Goal: Task Accomplishment & Management: Manage account settings

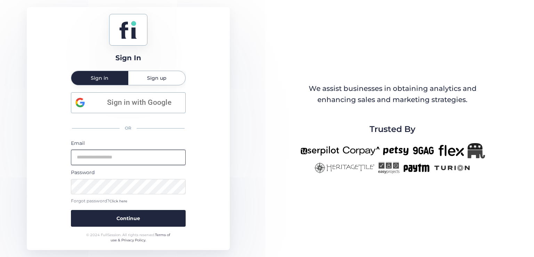
click at [143, 153] on input "email" at bounding box center [128, 157] width 115 height 15
type input "**********"
click at [71, 210] on button "Continue" at bounding box center [128, 218] width 115 height 17
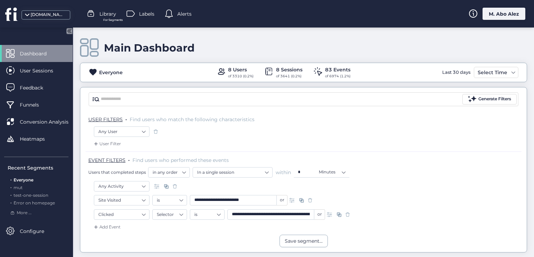
click at [32, 178] on span "Everyone" at bounding box center [24, 179] width 20 height 5
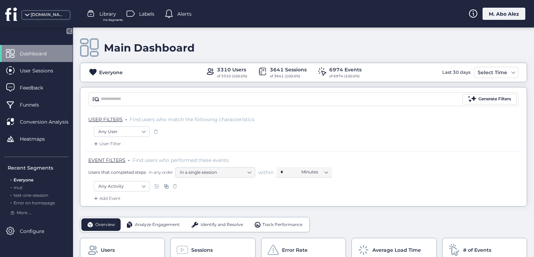
click at [32, 178] on span "Everyone" at bounding box center [24, 179] width 20 height 5
click at [45, 135] on span "Heatmaps" at bounding box center [37, 139] width 35 height 8
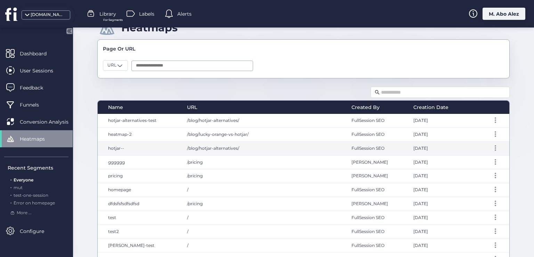
scroll to position [35, 0]
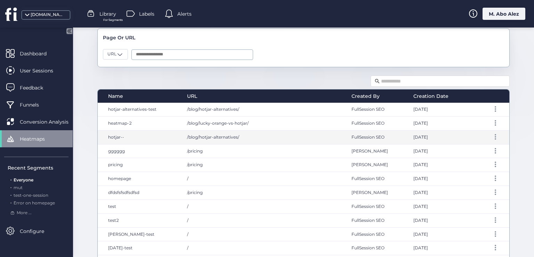
click at [302, 139] on div "/blog/hotjar-alternatives/" at bounding box center [262, 137] width 165 height 14
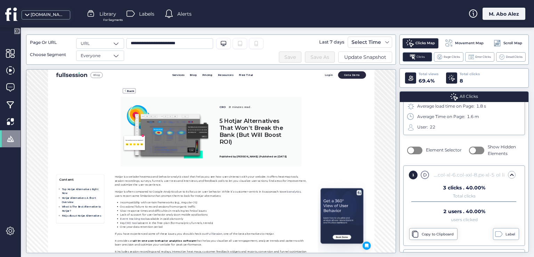
scroll to position [70, 0]
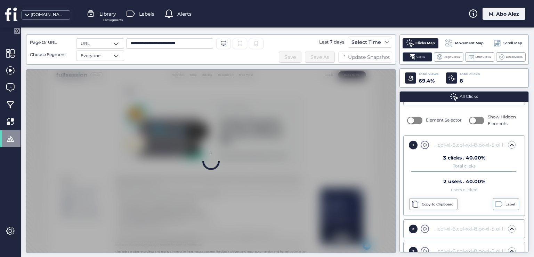
click at [413, 228] on div "2" at bounding box center [413, 228] width 9 height 9
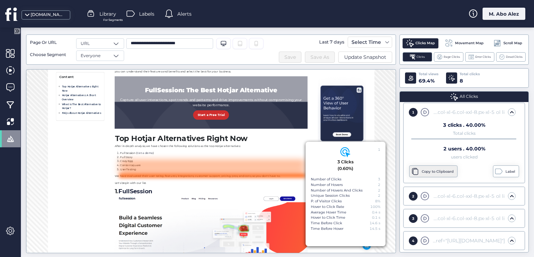
scroll to position [414, 0]
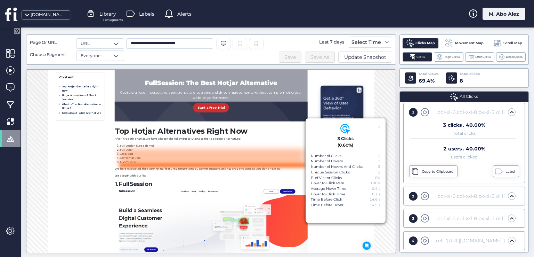
click at [422, 218] on span at bounding box center [425, 218] width 9 height 9
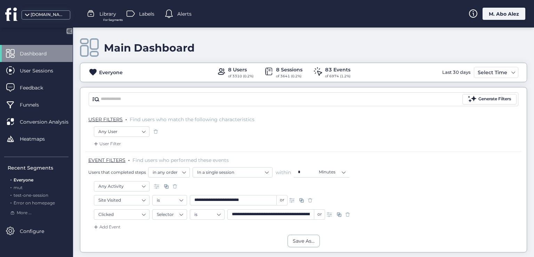
click at [502, 14] on div "M. Abo Alez" at bounding box center [504, 14] width 43 height 12
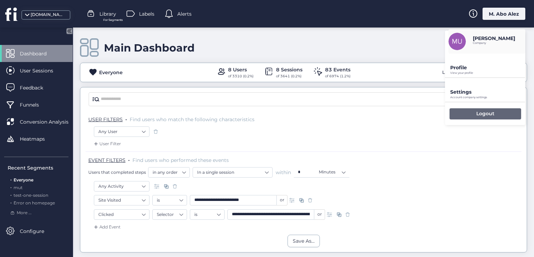
click at [474, 114] on div "Logout" at bounding box center [486, 113] width 72 height 11
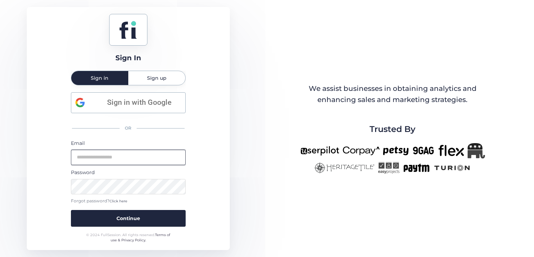
click at [140, 162] on input "email" at bounding box center [128, 157] width 115 height 15
type input "**********"
click at [71, 210] on button "Continue" at bounding box center [128, 218] width 115 height 17
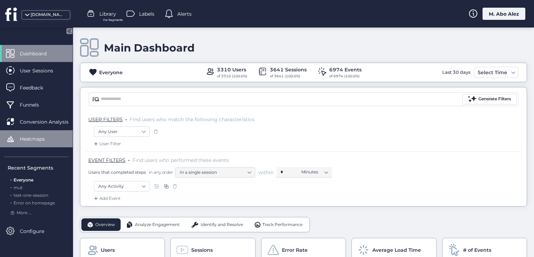
click at [40, 146] on div "Heatmaps" at bounding box center [36, 138] width 73 height 17
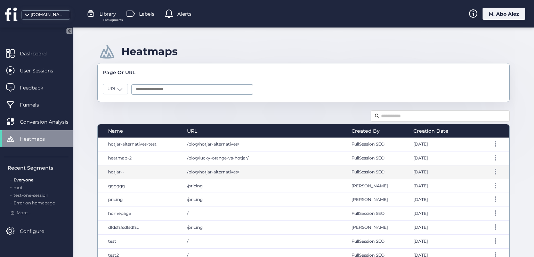
click at [302, 170] on div "/blog/hotjar-alternatives/" at bounding box center [262, 172] width 165 height 14
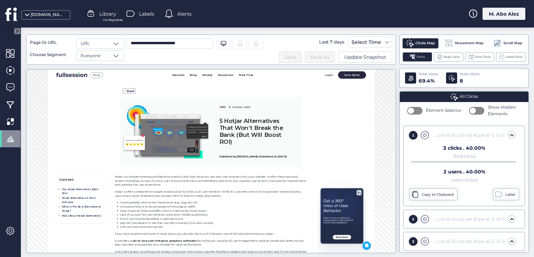
scroll to position [102, 0]
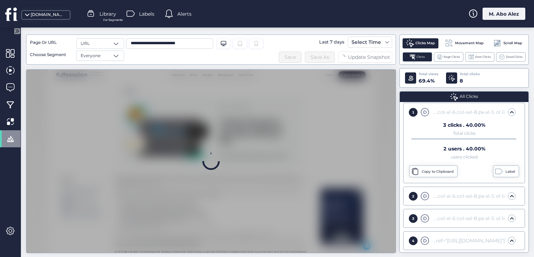
click at [424, 219] on span at bounding box center [425, 218] width 9 height 9
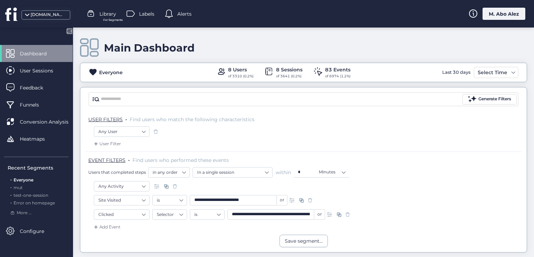
click at [356, 192] on div "Any Activity" at bounding box center [304, 187] width 420 height 12
click at [20, 187] on span "mut" at bounding box center [18, 187] width 9 height 5
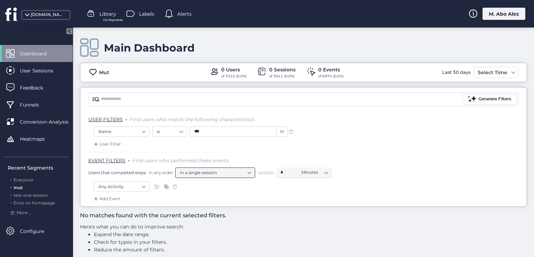
scroll to position [8, 0]
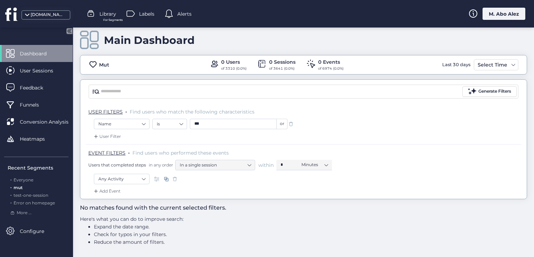
click at [289, 121] on span at bounding box center [291, 123] width 7 height 7
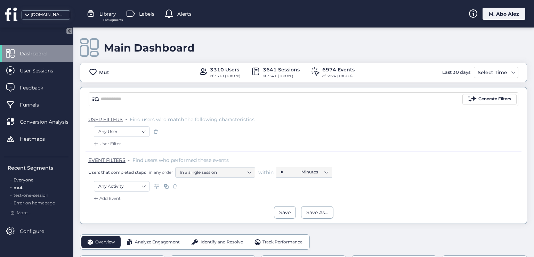
click at [21, 180] on span "Everyone" at bounding box center [24, 179] width 20 height 5
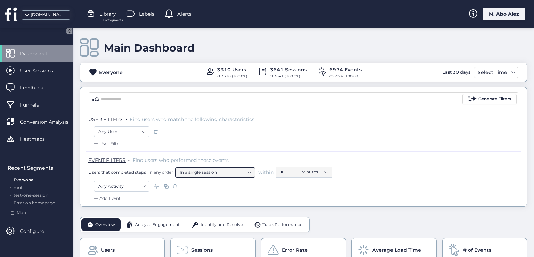
click at [235, 176] on nz-select-item "In a single session" at bounding box center [215, 172] width 71 height 10
click at [309, 173] on nz-select-item "Minutes" at bounding box center [315, 172] width 26 height 10
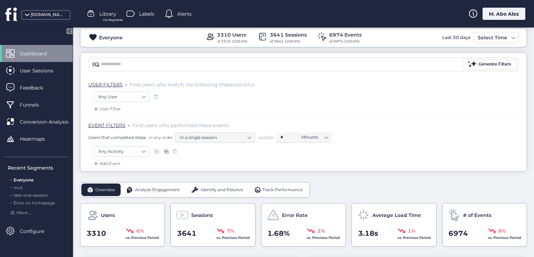
scroll to position [104, 0]
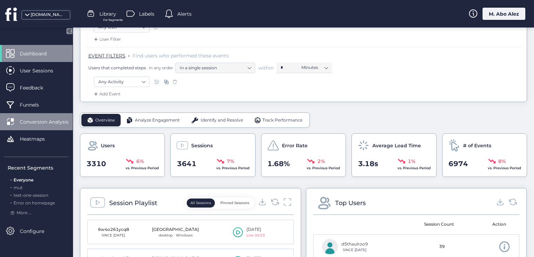
click at [50, 120] on span "Conversion Analysis" at bounding box center [49, 122] width 59 height 8
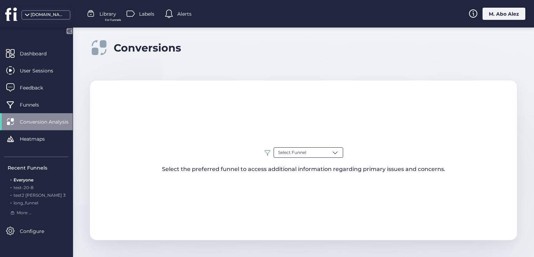
click at [291, 153] on span "Select Funnel" at bounding box center [292, 152] width 28 height 7
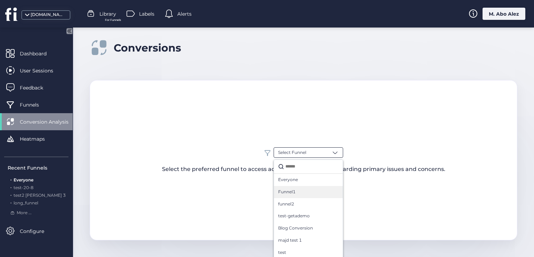
click at [294, 196] on div "Funnel1" at bounding box center [308, 192] width 69 height 12
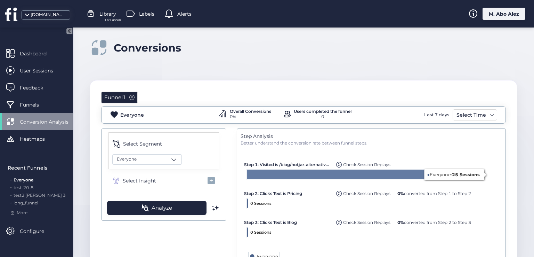
scroll to position [35, 0]
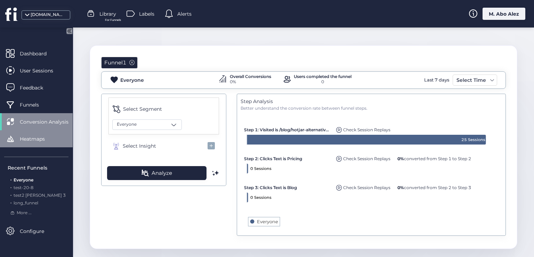
click at [50, 138] on span "Heatmaps" at bounding box center [37, 139] width 35 height 8
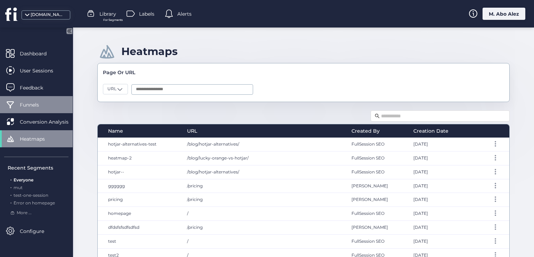
click at [31, 101] on span "Funnels" at bounding box center [35, 105] width 30 height 8
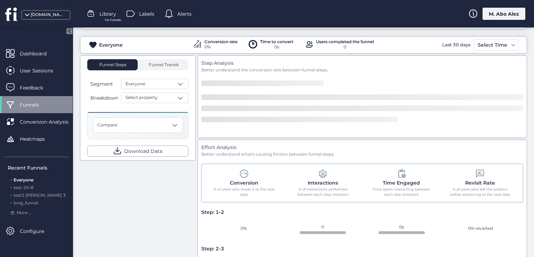
scroll to position [70, 0]
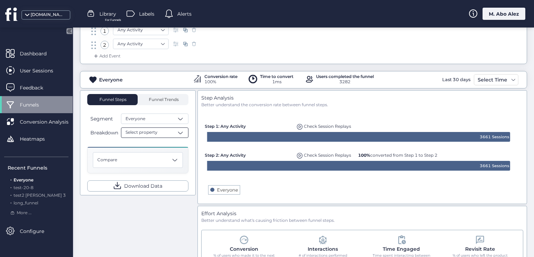
click at [169, 133] on div "Select property" at bounding box center [154, 132] width 67 height 10
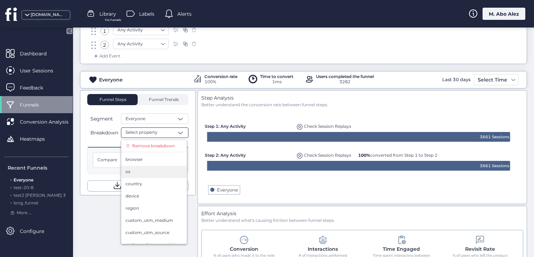
click at [157, 166] on div "os" at bounding box center [153, 172] width 65 height 12
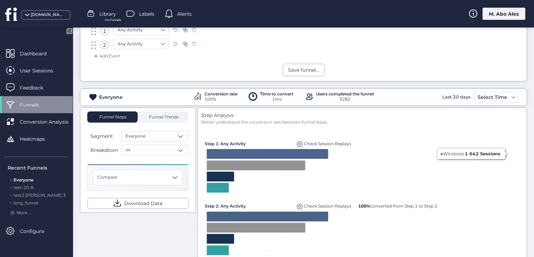
scroll to position [104, 0]
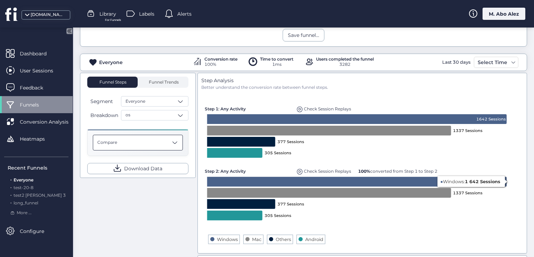
click at [157, 136] on div "Compare" at bounding box center [138, 143] width 90 height 16
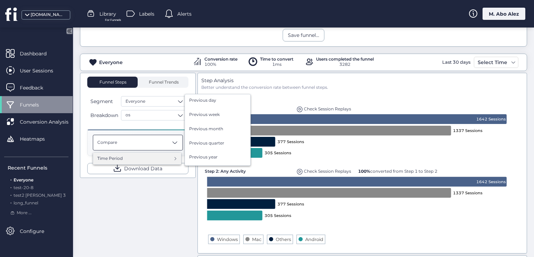
click at [155, 155] on div "Time Period" at bounding box center [137, 158] width 80 height 7
click at [216, 101] on div "Previous day" at bounding box center [217, 101] width 57 height 9
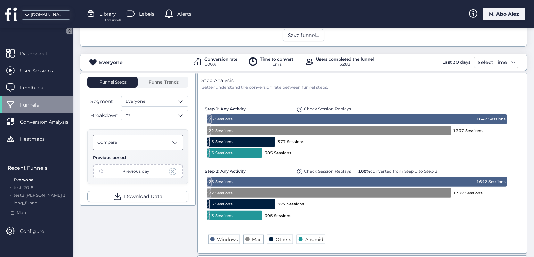
click at [169, 144] on div "Compare" at bounding box center [138, 143] width 90 height 16
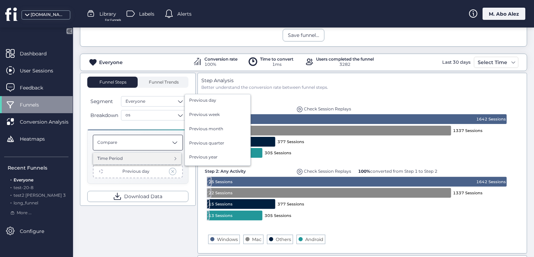
click at [166, 157] on div "Time Period" at bounding box center [137, 158] width 80 height 7
click at [214, 127] on span "Previous month" at bounding box center [206, 129] width 34 height 7
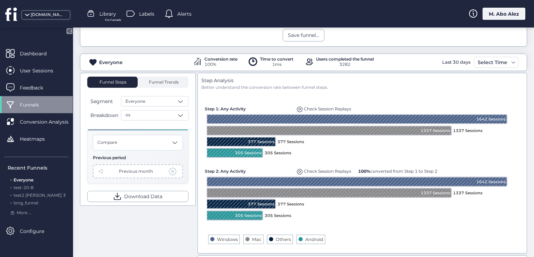
click at [170, 167] on span at bounding box center [173, 171] width 8 height 8
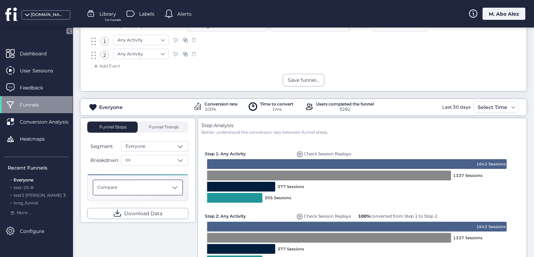
scroll to position [72, 0]
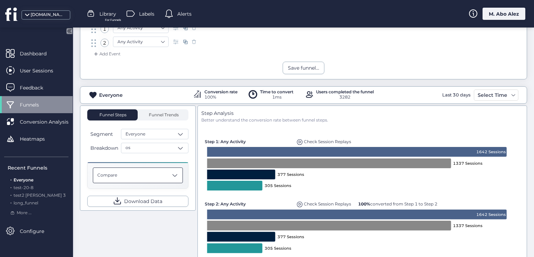
click at [159, 179] on div "Compare" at bounding box center [138, 175] width 90 height 16
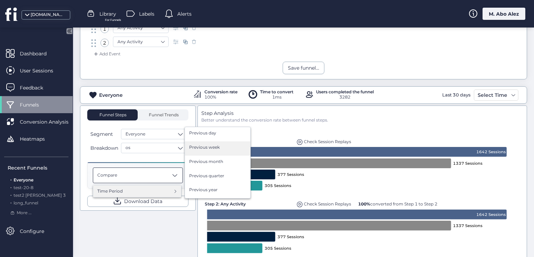
click at [216, 146] on span "Previous week" at bounding box center [204, 147] width 31 height 7
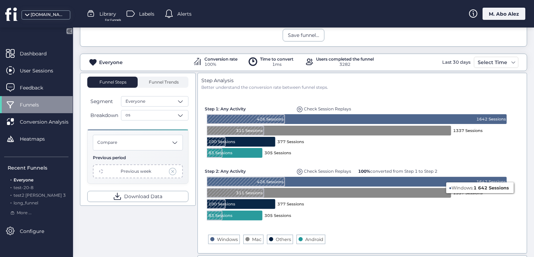
scroll to position [70, 0]
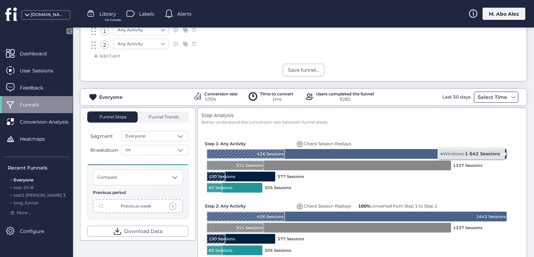
click at [495, 95] on div "Select Time" at bounding box center [492, 97] width 33 height 8
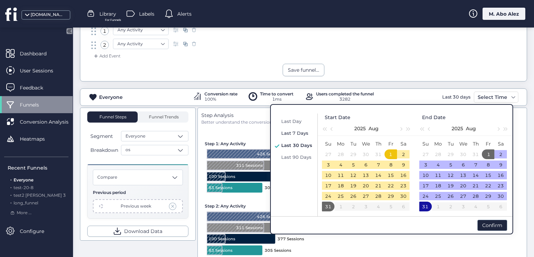
click at [295, 135] on span "Last 7 Days" at bounding box center [294, 133] width 27 height 6
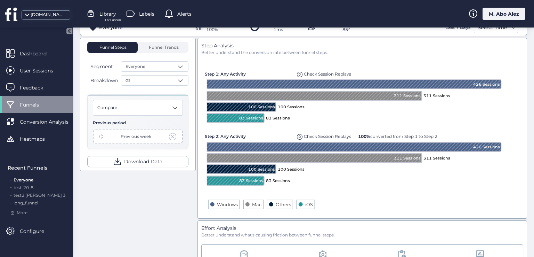
scroll to position [104, 0]
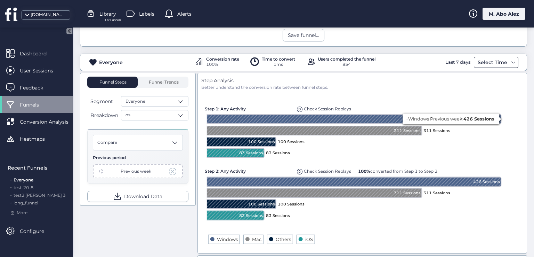
click at [503, 59] on div "Select Time" at bounding box center [492, 62] width 33 height 8
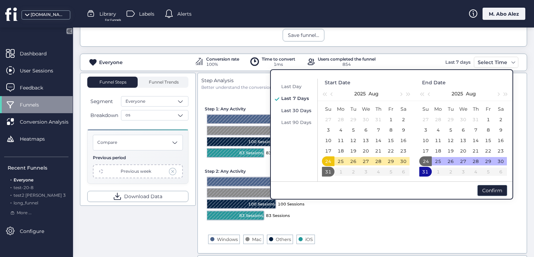
click at [304, 109] on span "Last 30 Days" at bounding box center [296, 111] width 30 height 6
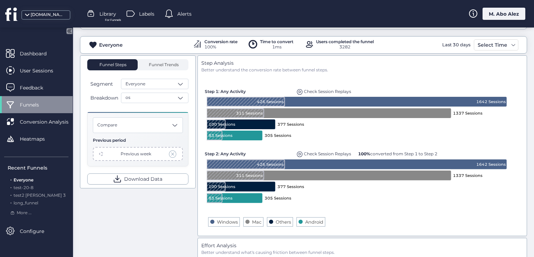
click at [171, 153] on span at bounding box center [173, 154] width 8 height 8
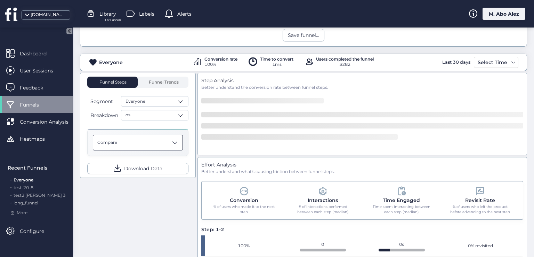
click at [164, 140] on div "Compare" at bounding box center [138, 143] width 90 height 16
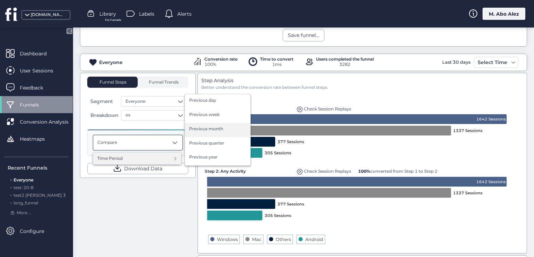
click at [215, 127] on span "Previous month" at bounding box center [206, 129] width 34 height 7
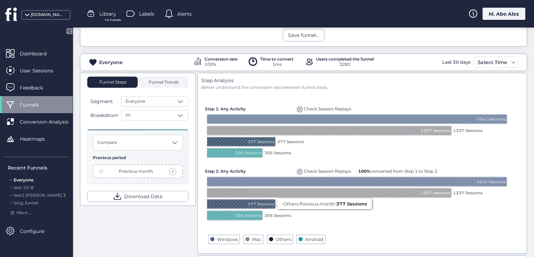
click at [180, 222] on div "Funnel Steps Funnel Trends Segment Everyone Breakdown os Compare Previous perio…" at bounding box center [303, 250] width 447 height 354
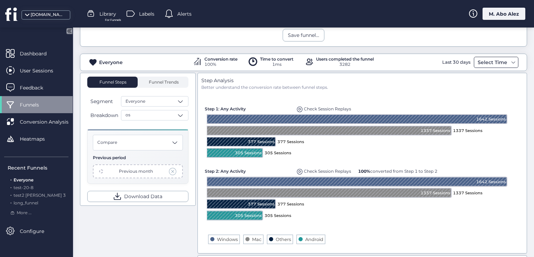
click at [510, 57] on div "Select Time" at bounding box center [496, 62] width 45 height 11
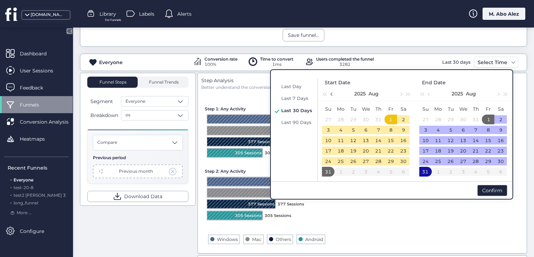
click at [331, 94] on span "button" at bounding box center [332, 94] width 3 height 3
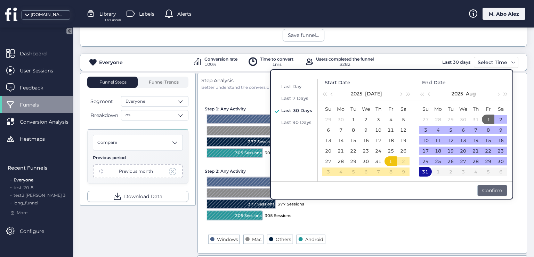
click at [491, 188] on div "Confirm" at bounding box center [493, 190] width 30 height 11
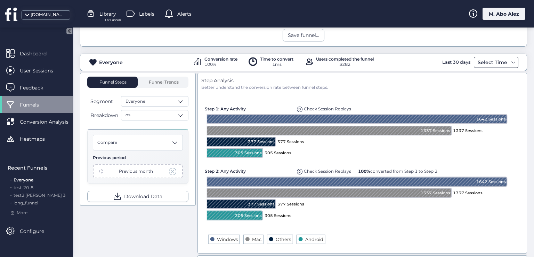
click at [497, 59] on div "Select Time" at bounding box center [492, 62] width 33 height 8
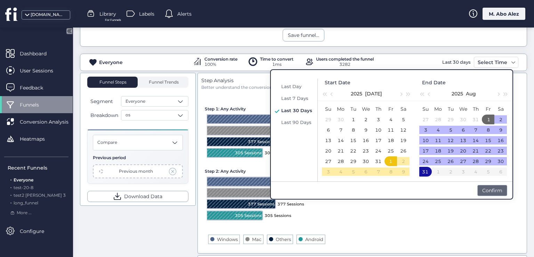
click at [499, 189] on div "Confirm" at bounding box center [493, 190] width 30 height 11
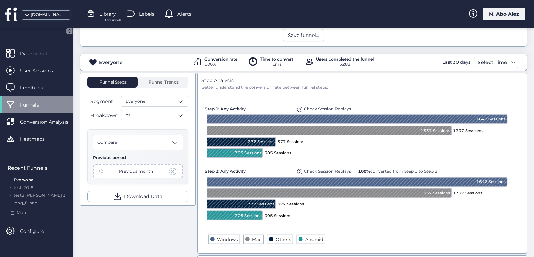
click at [492, 71] on div "Everyone Conversion rate 100% Time to convert 1ms Users completed the funnel 32…" at bounding box center [303, 240] width 447 height 373
click at [486, 65] on div "Select Time" at bounding box center [492, 62] width 33 height 8
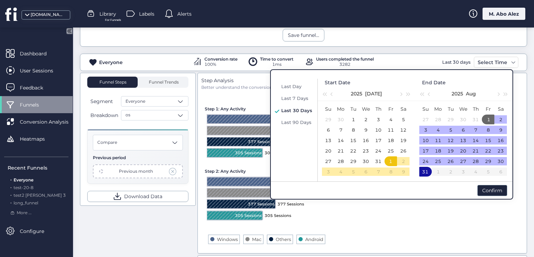
click at [390, 161] on div "1" at bounding box center [391, 161] width 8 height 8
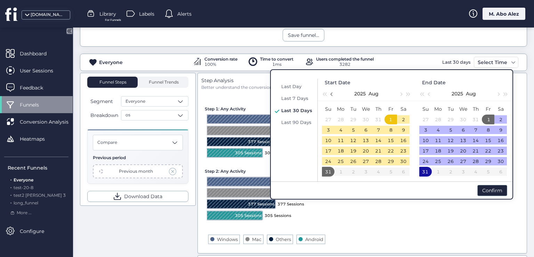
click at [333, 94] on span "button" at bounding box center [332, 94] width 3 height 3
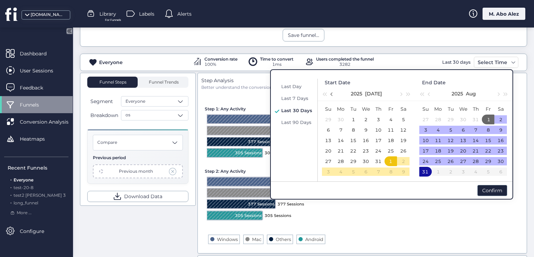
click at [333, 94] on span "button" at bounding box center [332, 94] width 3 height 3
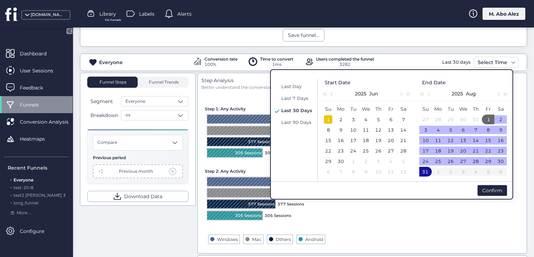
click at [331, 117] on div "1" at bounding box center [328, 119] width 8 height 8
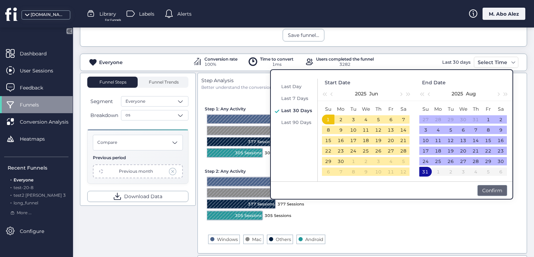
click at [486, 191] on div "Confirm" at bounding box center [493, 190] width 30 height 11
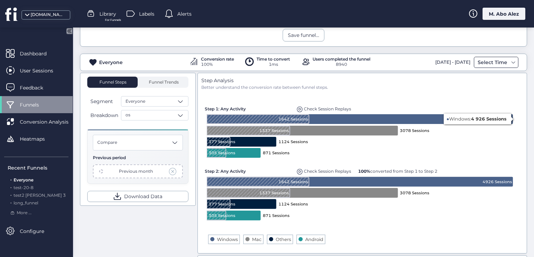
click at [480, 64] on div "Select Time" at bounding box center [492, 62] width 33 height 8
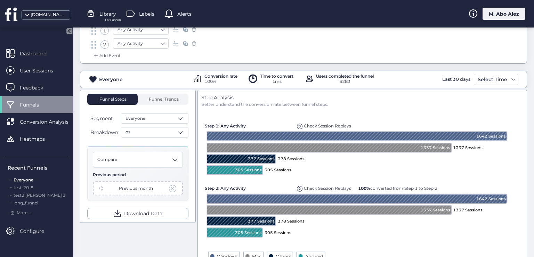
scroll to position [70, 0]
click at [507, 74] on div "Select Time" at bounding box center [496, 79] width 45 height 11
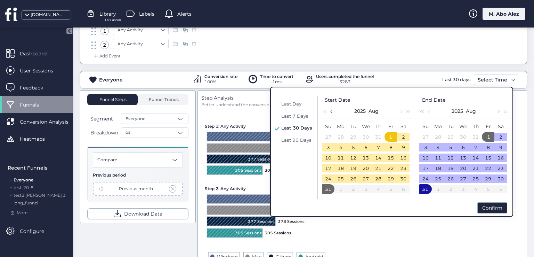
click at [334, 110] on button "button" at bounding box center [332, 111] width 8 height 14
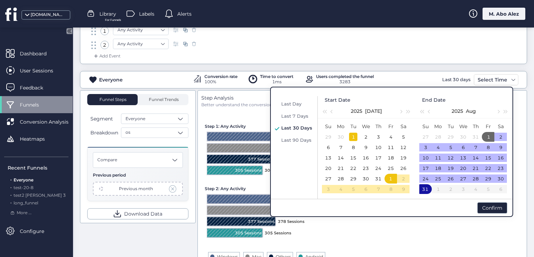
click at [353, 139] on div "1" at bounding box center [353, 137] width 8 height 8
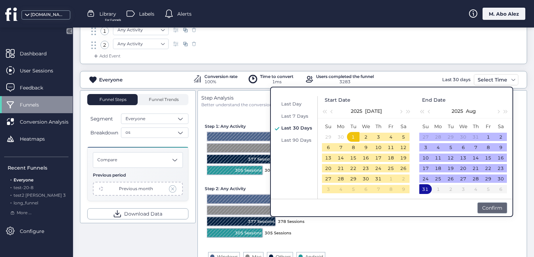
click at [498, 209] on div "Confirm" at bounding box center [493, 207] width 30 height 11
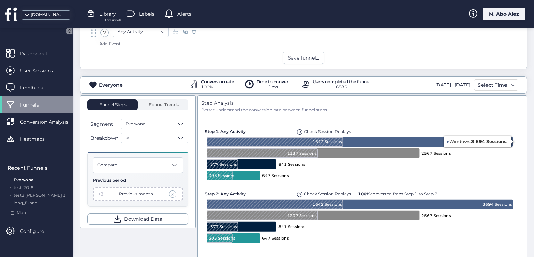
scroll to position [70, 0]
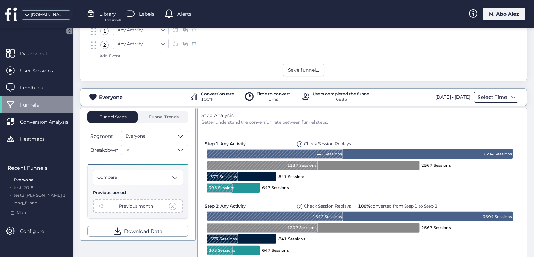
click at [485, 95] on div "Select Time" at bounding box center [492, 97] width 33 height 8
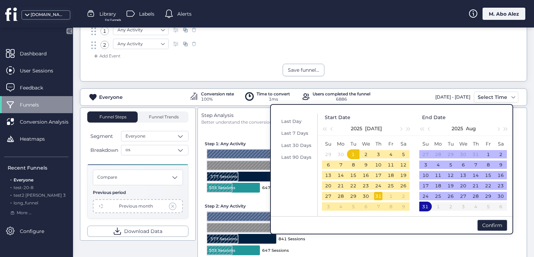
click at [379, 198] on div "31" at bounding box center [378, 196] width 8 height 8
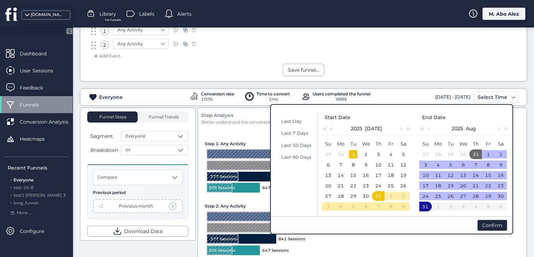
click at [352, 156] on div "1" at bounding box center [353, 154] width 8 height 8
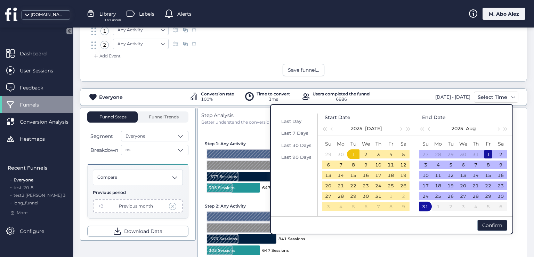
click at [487, 151] on div "1" at bounding box center [488, 154] width 8 height 8
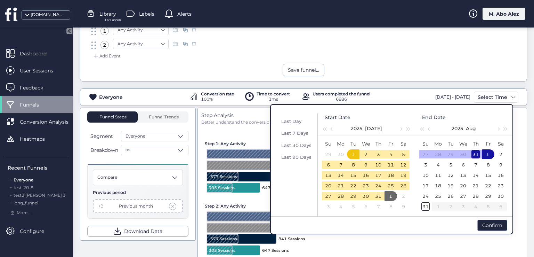
click at [476, 155] on div "31" at bounding box center [476, 154] width 8 height 8
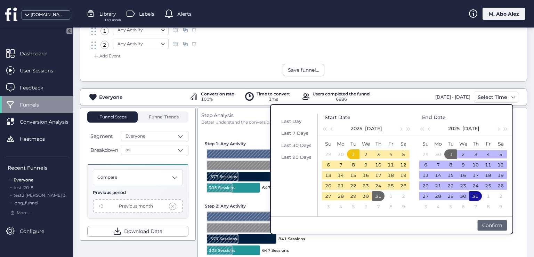
click at [485, 222] on div "Confirm" at bounding box center [493, 225] width 30 height 11
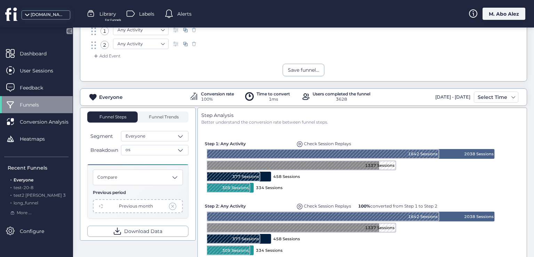
scroll to position [104, 0]
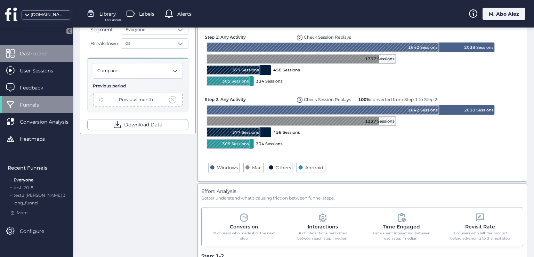
click at [27, 48] on div "Dashboard" at bounding box center [36, 53] width 73 height 17
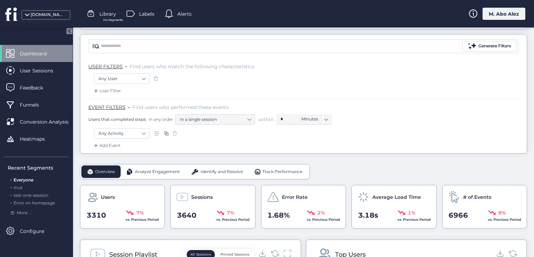
scroll to position [22, 0]
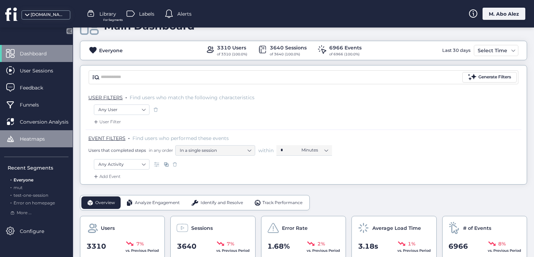
click at [54, 138] on span "Heatmaps" at bounding box center [37, 139] width 35 height 8
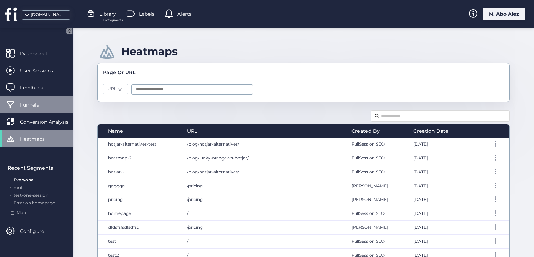
click at [43, 103] on span "Funnels" at bounding box center [35, 105] width 30 height 8
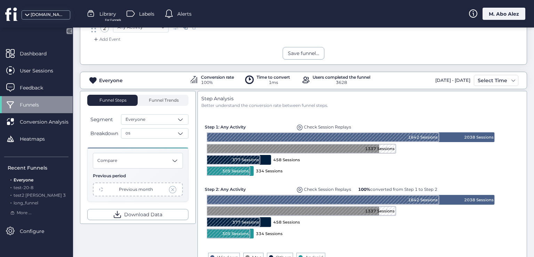
scroll to position [104, 0]
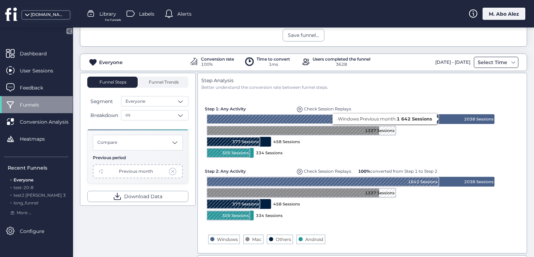
click at [501, 62] on div "Select Time" at bounding box center [492, 62] width 33 height 8
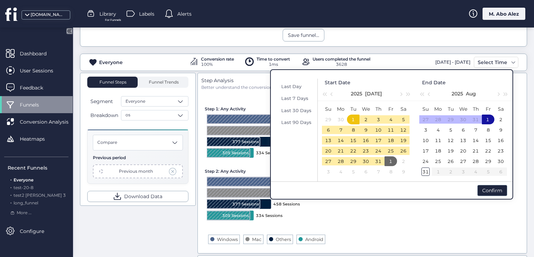
click at [485, 120] on div "1" at bounding box center [488, 119] width 8 height 8
click at [393, 162] on div "1" at bounding box center [391, 161] width 8 height 8
click at [393, 160] on div "1" at bounding box center [391, 161] width 8 height 8
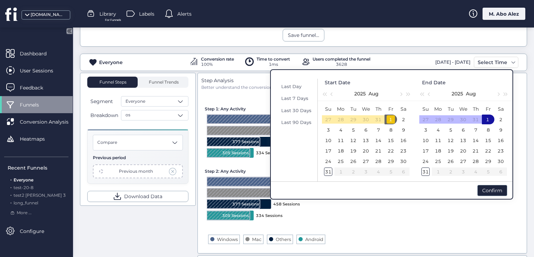
click at [390, 122] on div "1" at bounding box center [391, 119] width 8 height 8
click at [427, 170] on div "31" at bounding box center [426, 171] width 8 height 8
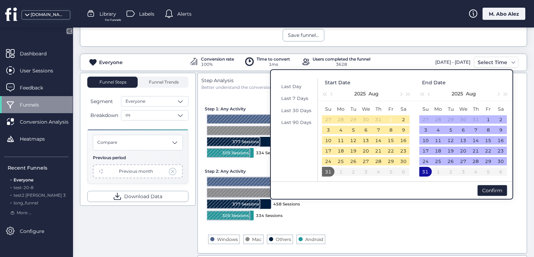
click table "Su Mo Tu We Th Fr Sa 27 28 29 30 31 1 2 3 4 5 6 7 8 9 10 11 12 13 14 15 16 17 1…"
click div "1"
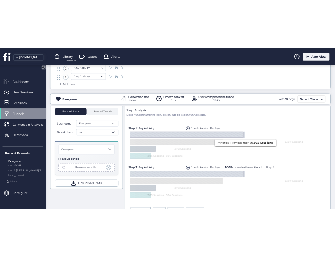
scroll to position [104, 0]
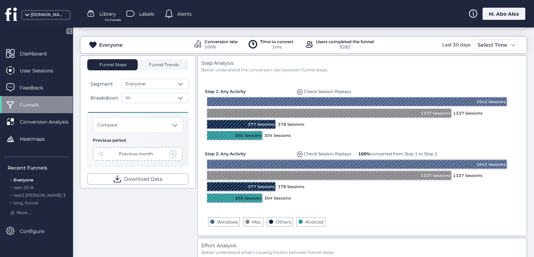
click at [128, 153] on div "Previous month" at bounding box center [136, 154] width 34 height 7
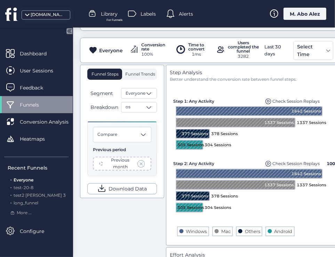
scroll to position [106, 0]
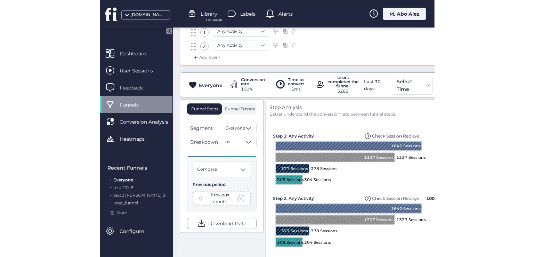
scroll to position [68, 0]
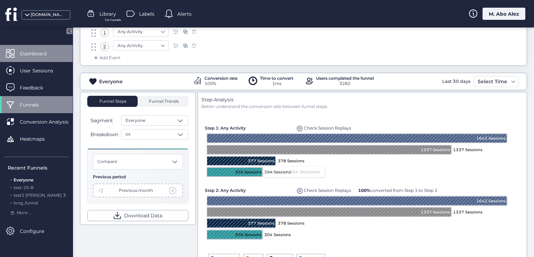
click at [45, 56] on span "Dashboard" at bounding box center [38, 54] width 37 height 8
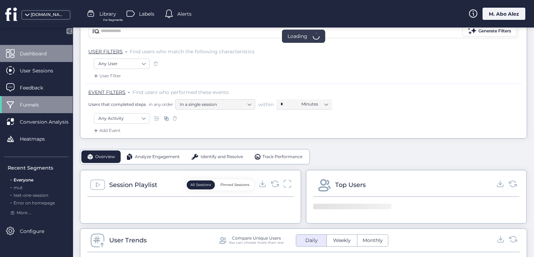
scroll to position [68, 0]
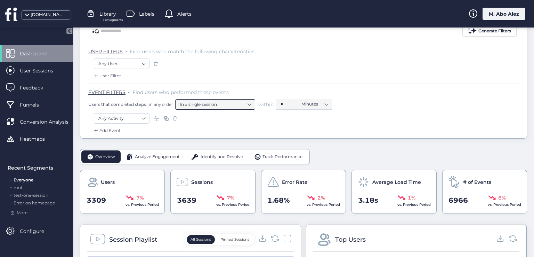
click at [225, 101] on nz-select-item "In a single session" at bounding box center [215, 104] width 71 height 10
drag, startPoint x: 250, startPoint y: 106, endPoint x: 298, endPoint y: 110, distance: 47.5
click at [251, 106] on nz-select-top-control "In a single session" at bounding box center [215, 104] width 80 height 10
click at [312, 102] on nz-select-item "Minutes" at bounding box center [315, 104] width 26 height 10
click at [243, 105] on nz-select-item "In a single session" at bounding box center [215, 104] width 71 height 10
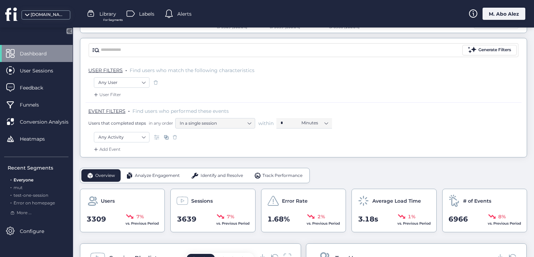
scroll to position [33, 0]
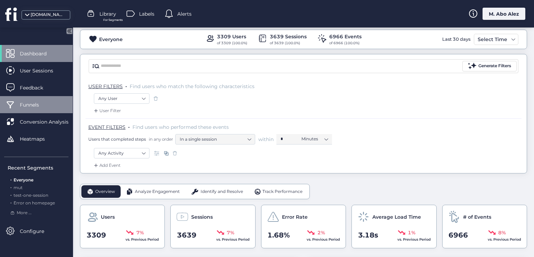
click at [45, 103] on span "Funnels" at bounding box center [35, 105] width 30 height 8
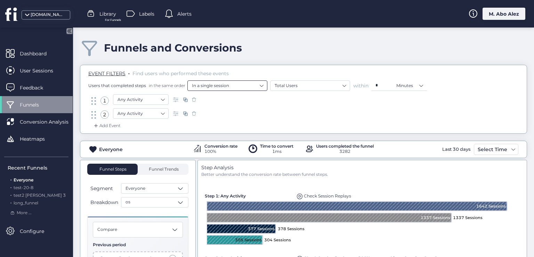
click at [230, 84] on nz-select-item "In a single session" at bounding box center [227, 85] width 71 height 10
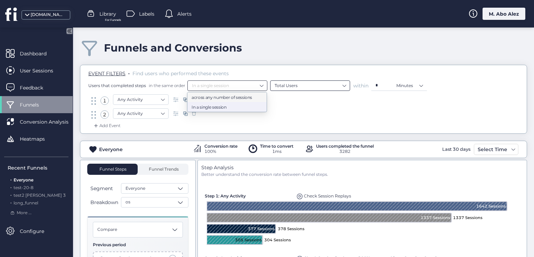
click at [316, 83] on nz-select-item "Total Users" at bounding box center [310, 85] width 71 height 10
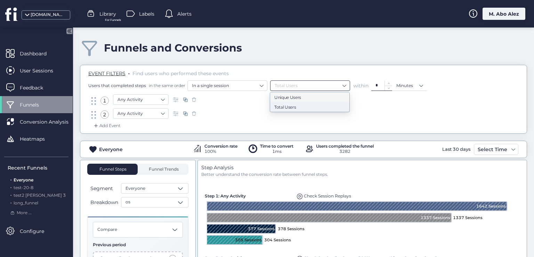
click at [335, 83] on nz-input-number "*" at bounding box center [382, 85] width 21 height 10
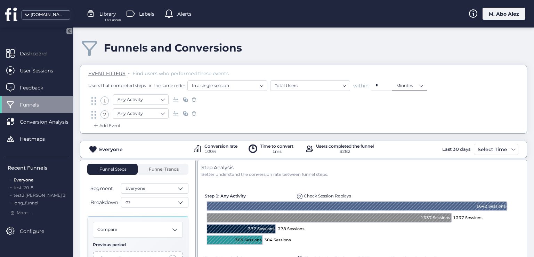
click at [335, 85] on nz-select-item "Minutes" at bounding box center [410, 85] width 26 height 10
click at [335, 104] on div "1 Any Activity" at bounding box center [304, 101] width 428 height 14
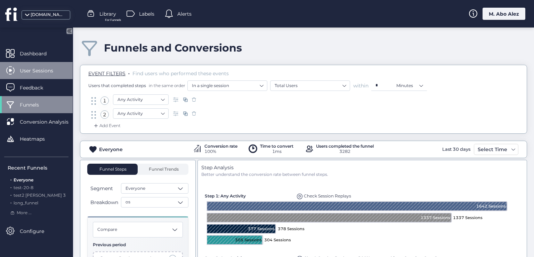
click at [43, 67] on span "User Sessions" at bounding box center [42, 71] width 44 height 8
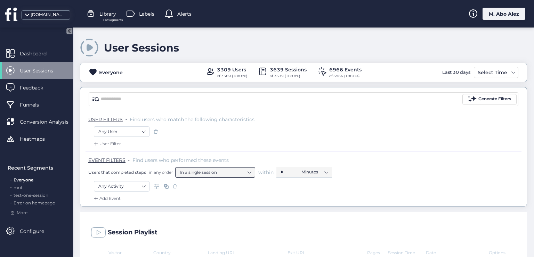
click at [231, 172] on nz-select-item "In a single session" at bounding box center [215, 172] width 71 height 10
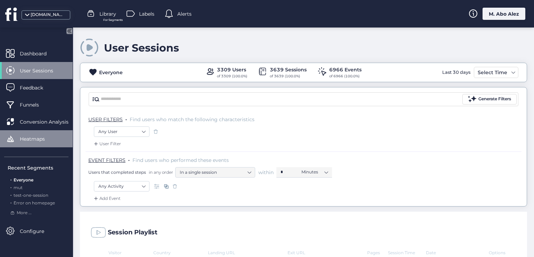
click at [55, 136] on span "Heatmaps" at bounding box center [37, 139] width 35 height 8
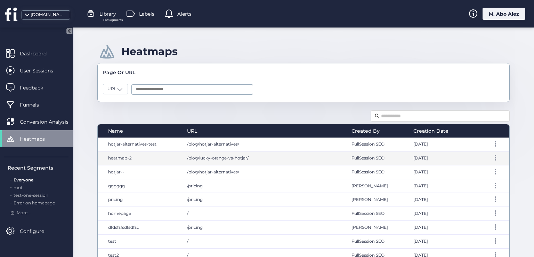
click at [238, 152] on div "/blog/lucky-orange-vs-hotjar/" at bounding box center [262, 158] width 165 height 14
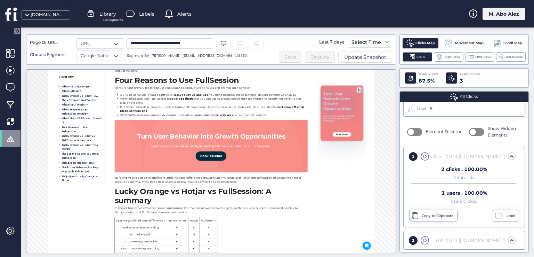
scroll to position [7142, 0]
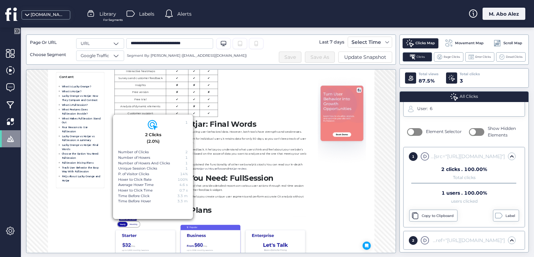
click at [335, 239] on span at bounding box center [425, 240] width 9 height 9
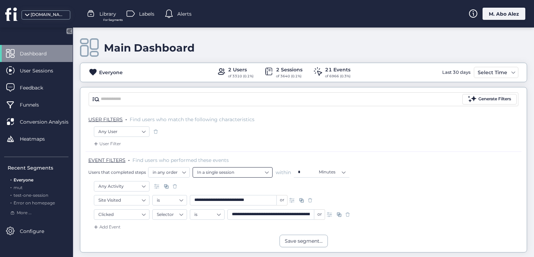
click at [210, 173] on nz-select-item "In a single session" at bounding box center [232, 172] width 71 height 10
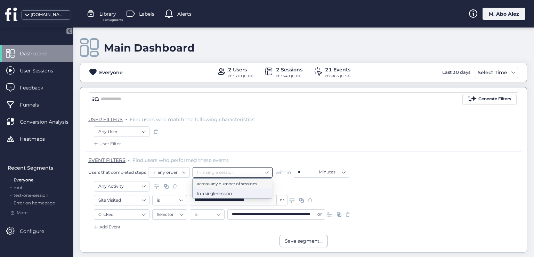
click at [210, 173] on nz-select-item "In a single session" at bounding box center [232, 172] width 71 height 10
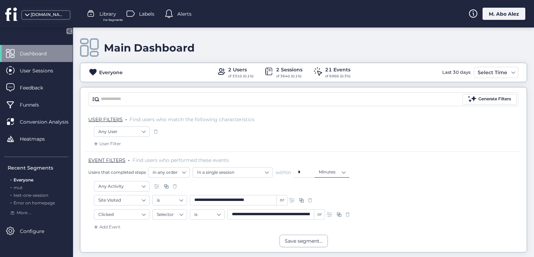
click at [335, 174] on nz-select-item "Minutes" at bounding box center [332, 172] width 26 height 10
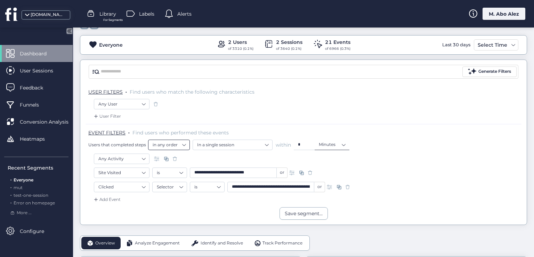
scroll to position [35, 0]
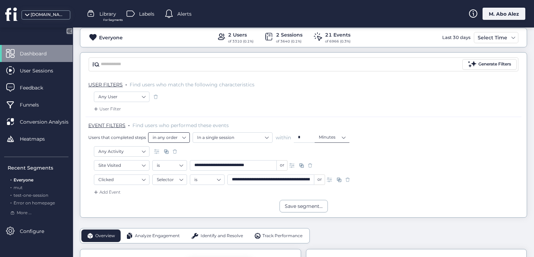
click at [181, 137] on nz-select-item "in any order" at bounding box center [169, 137] width 33 height 10
click at [221, 152] on div "Any Activity" at bounding box center [304, 152] width 420 height 12
click at [175, 137] on nz-select-item "in any order" at bounding box center [169, 137] width 33 height 10
click at [210, 152] on div "Any Activity" at bounding box center [304, 152] width 420 height 12
click at [43, 51] on span "Dashboard" at bounding box center [38, 54] width 37 height 8
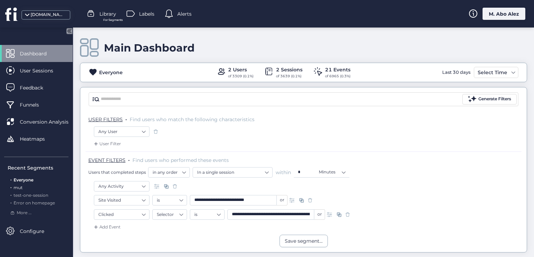
click at [21, 188] on span "mut" at bounding box center [18, 187] width 9 height 5
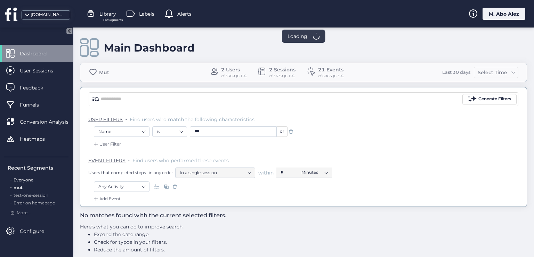
click at [24, 180] on span "Everyone" at bounding box center [24, 179] width 20 height 5
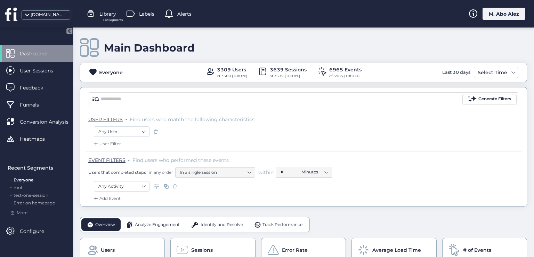
click at [136, 177] on div "EVENT FILTERS . Find users who performed these events Users that completed step…" at bounding box center [304, 166] width 436 height 30
click at [137, 183] on nz-select-item "Any Activity" at bounding box center [121, 186] width 47 height 10
click at [135, 219] on div "Any Activity" at bounding box center [128, 214] width 69 height 11
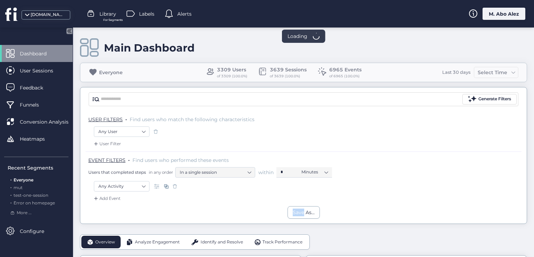
click at [135, 220] on div "Generate Filters USER FILTERS . Find users who match the following characterist…" at bounding box center [303, 155] width 447 height 137
click at [131, 185] on nz-select-item "Any Activity" at bounding box center [121, 186] width 47 height 10
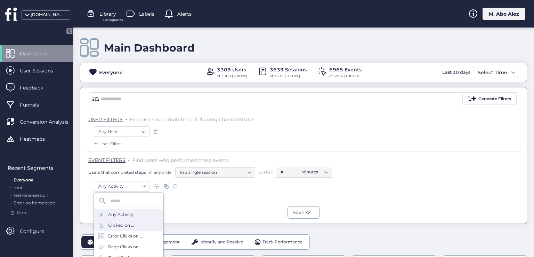
click at [124, 226] on div "Clicked on ..." at bounding box center [121, 225] width 26 height 7
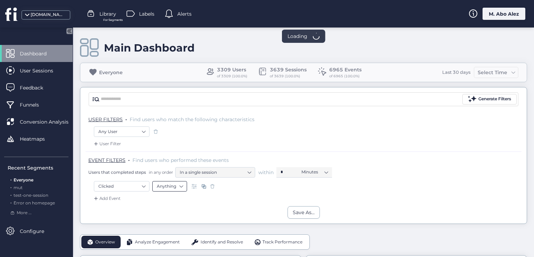
click at [168, 189] on nz-select-item "Anything" at bounding box center [170, 186] width 26 height 10
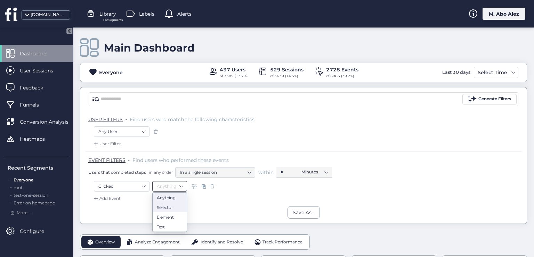
click at [170, 207] on div "Selector" at bounding box center [170, 206] width 26 height 5
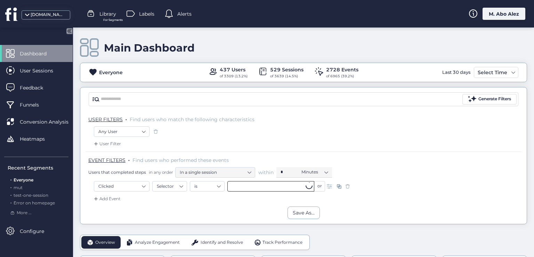
click at [238, 186] on input "text" at bounding box center [271, 186] width 87 height 10
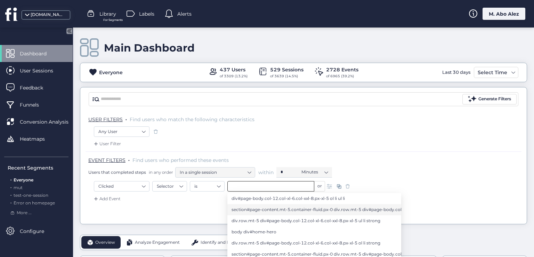
click at [252, 206] on span "section#page-content.mt-5.container-fluid.px-0 div.row.mt-5 div#page-body.col-1…" at bounding box center [350, 210] width 236 height 8
type input "**********"
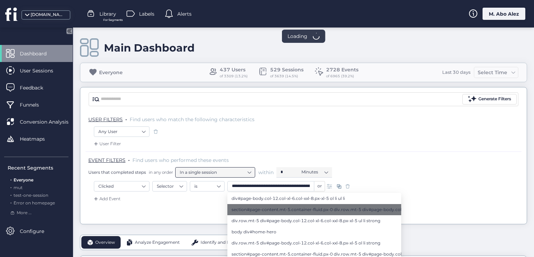
click at [238, 174] on nz-select-item "In a single session" at bounding box center [215, 172] width 71 height 10
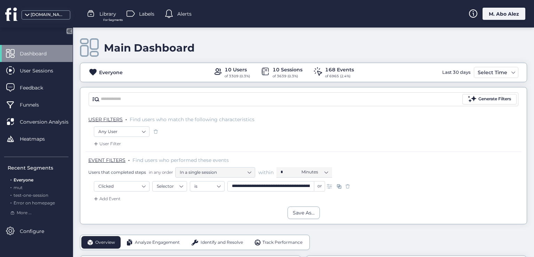
click at [107, 201] on div "Add Event" at bounding box center [107, 198] width 28 height 7
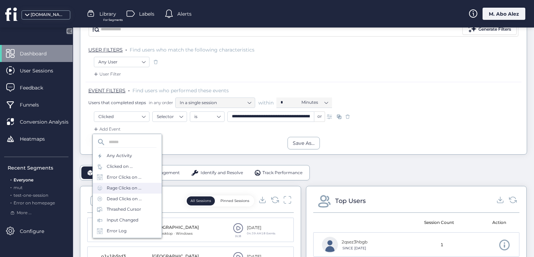
click at [120, 188] on div "Rage Clicks on ..." at bounding box center [124, 188] width 35 height 7
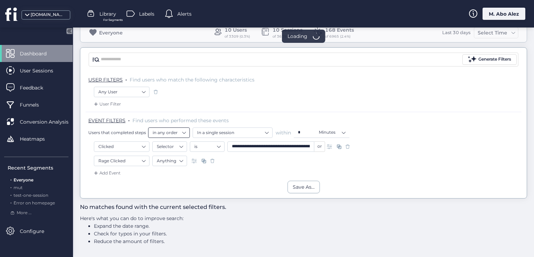
scroll to position [39, 0]
click at [110, 170] on div "Add Event" at bounding box center [107, 173] width 28 height 7
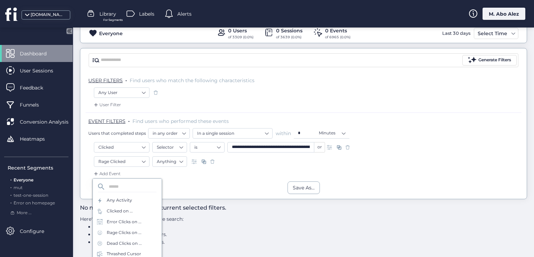
click at [120, 238] on div "Dead Clicks on ..." at bounding box center [127, 243] width 69 height 11
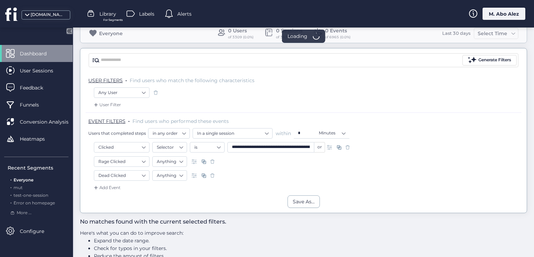
scroll to position [53, 0]
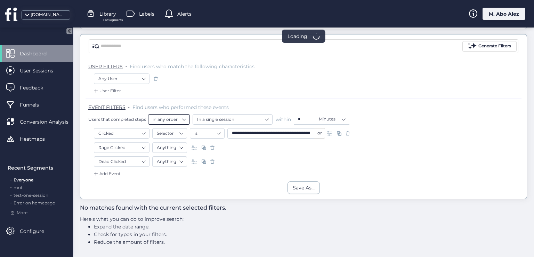
click at [182, 120] on nz-select-item "in any order" at bounding box center [169, 119] width 33 height 10
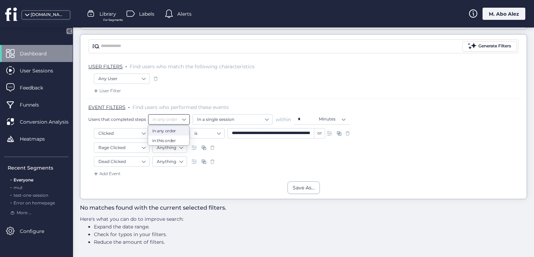
click at [182, 120] on nz-select-item "in any order" at bounding box center [169, 119] width 33 height 10
click at [252, 159] on div "Dead Clicked Anything" at bounding box center [304, 162] width 420 height 12
click at [212, 159] on span at bounding box center [212, 161] width 7 height 7
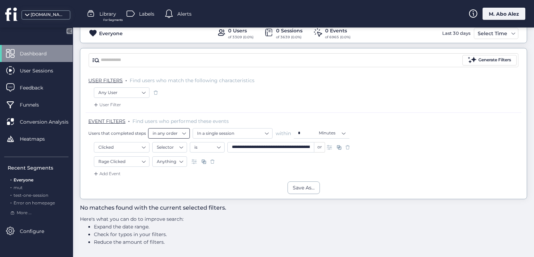
click at [182, 130] on nz-select-item "in any order" at bounding box center [169, 133] width 33 height 10
click at [258, 133] on nz-select-item "In a single session" at bounding box center [232, 133] width 71 height 10
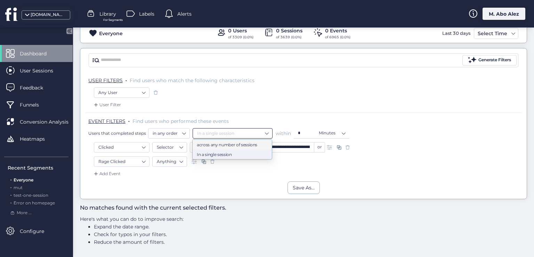
click at [258, 133] on nz-select-item "In a single session" at bounding box center [232, 133] width 71 height 10
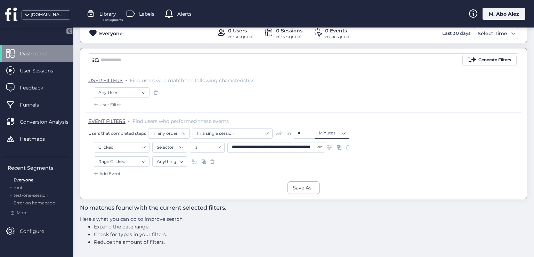
click at [328, 135] on nz-select-item "Minutes" at bounding box center [332, 133] width 26 height 10
click at [246, 173] on div "Add Event" at bounding box center [304, 175] width 436 height 11
click at [212, 134] on nz-select-item "In a single session" at bounding box center [232, 133] width 71 height 10
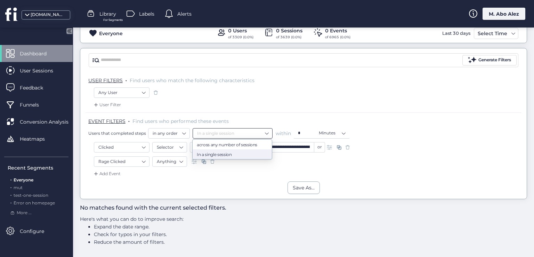
click at [256, 177] on div "Add Event" at bounding box center [304, 175] width 436 height 11
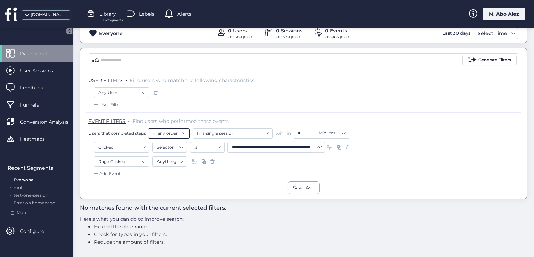
click at [181, 136] on nz-select-item "in any order" at bounding box center [169, 133] width 33 height 10
click at [165, 152] on div "in this order" at bounding box center [168, 153] width 33 height 5
click at [232, 130] on nz-select-item "In a single session" at bounding box center [232, 133] width 71 height 10
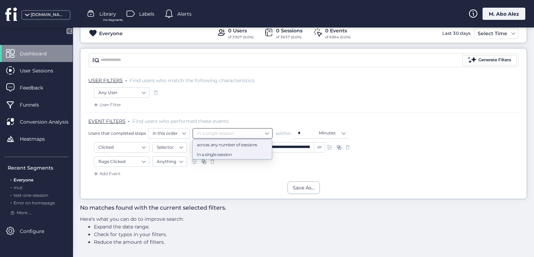
click at [237, 144] on div "across any number of sessions" at bounding box center [232, 144] width 71 height 5
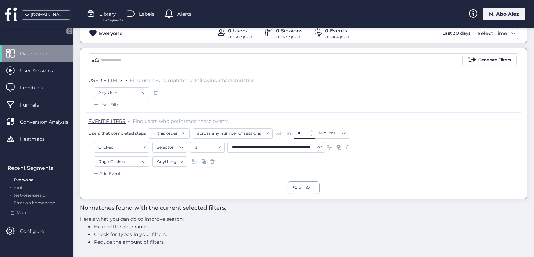
click at [302, 129] on input "*" at bounding box center [304, 132] width 13 height 9
click at [311, 130] on icon at bounding box center [311, 130] width 2 height 2
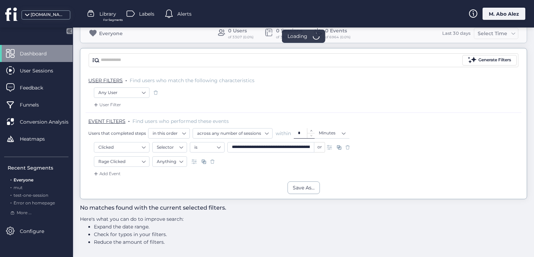
click at [311, 130] on icon at bounding box center [311, 130] width 2 height 2
type input "*"
click at [311, 130] on icon at bounding box center [311, 130] width 2 height 2
click at [320, 131] on nz-select-item "Minutes" at bounding box center [332, 133] width 26 height 10
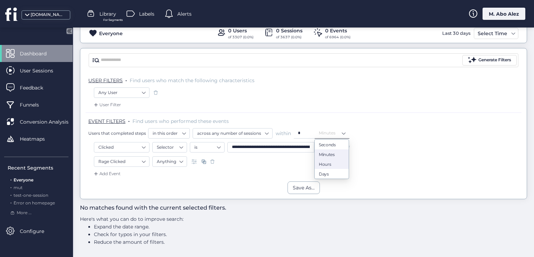
click at [333, 165] on div "Hours" at bounding box center [332, 163] width 26 height 5
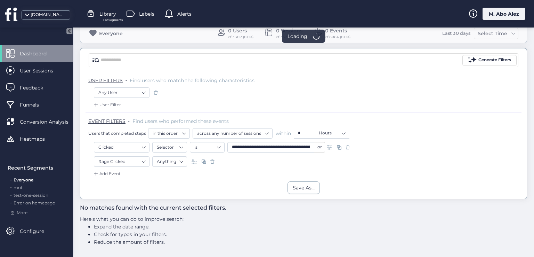
click at [282, 165] on div "Rage Clicked Anything" at bounding box center [304, 162] width 420 height 12
click at [177, 142] on nz-select-item "Selector" at bounding box center [170, 147] width 26 height 10
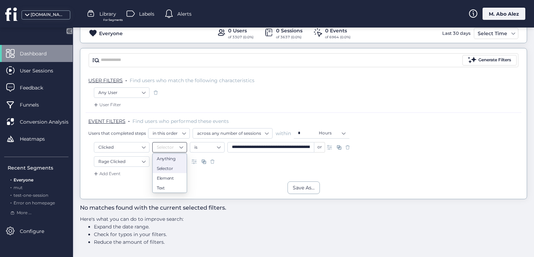
click at [170, 157] on div "Anything" at bounding box center [170, 158] width 26 height 5
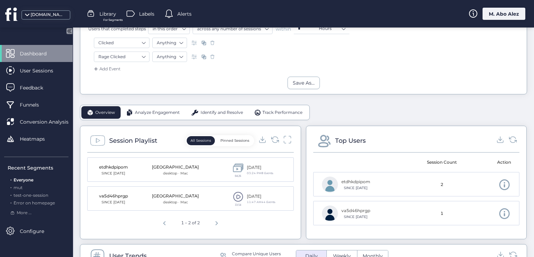
scroll to position [178, 0]
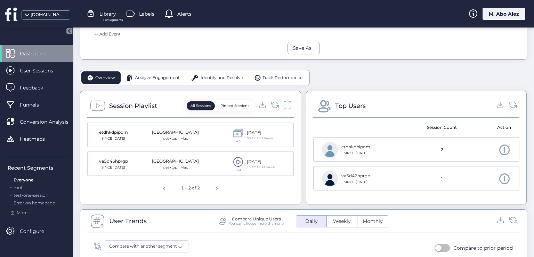
click at [235, 136] on span at bounding box center [238, 133] width 10 height 10
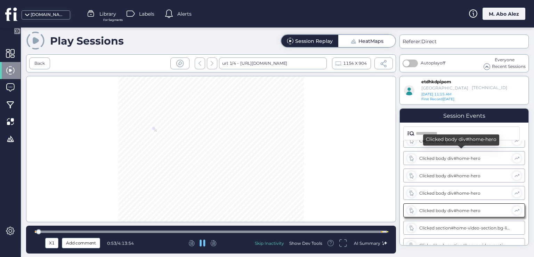
scroll to position [149, 0]
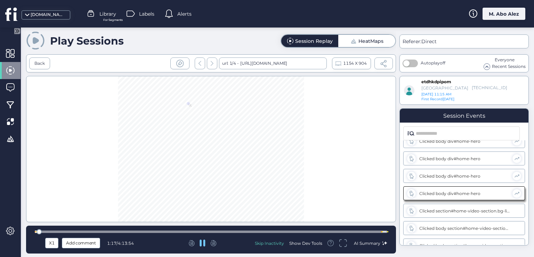
click at [50, 229] on div at bounding box center [211, 231] width 353 height 5
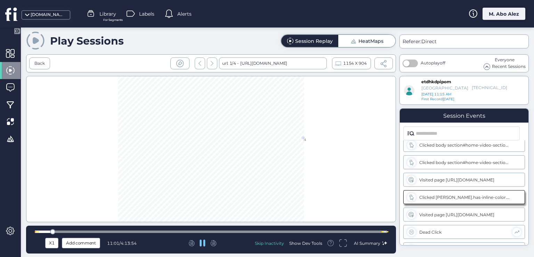
scroll to position [236, 0]
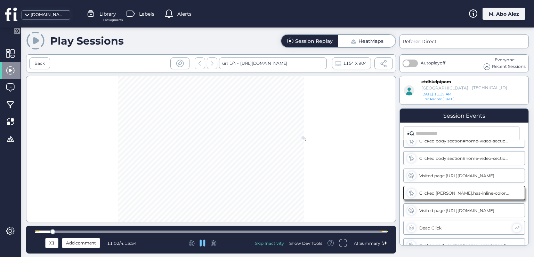
click at [80, 230] on div at bounding box center [211, 231] width 353 height 5
click at [110, 232] on div at bounding box center [211, 231] width 353 height 2
click at [141, 230] on div at bounding box center [211, 231] width 353 height 5
click at [173, 230] on div at bounding box center [211, 231] width 353 height 2
click at [197, 229] on div at bounding box center [211, 231] width 353 height 5
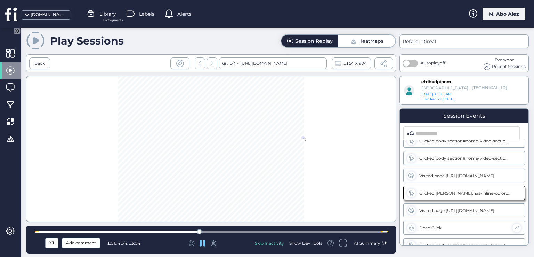
click at [227, 228] on div "X1 Add comment 1:56:41 / 4:13:54 Skip Inactivity Show Dev Tools AI Summary" at bounding box center [211, 239] width 370 height 28
click at [229, 230] on div at bounding box center [211, 231] width 353 height 2
click at [254, 230] on div at bounding box center [211, 231] width 353 height 5
click at [284, 230] on div at bounding box center [211, 231] width 353 height 2
click at [304, 231] on div at bounding box center [211, 231] width 353 height 2
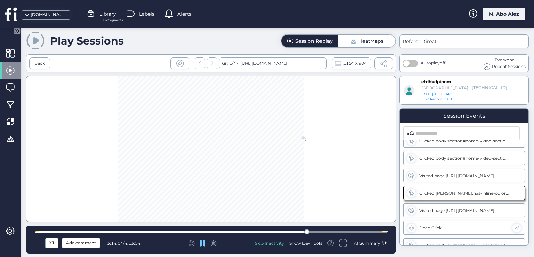
click at [327, 230] on div at bounding box center [211, 231] width 353 height 2
drag, startPoint x: 353, startPoint y: 232, endPoint x: 357, endPoint y: 232, distance: 3.9
click at [353, 232] on div at bounding box center [211, 231] width 353 height 2
click at [367, 232] on div at bounding box center [211, 231] width 353 height 2
click at [377, 233] on div at bounding box center [211, 231] width 353 height 5
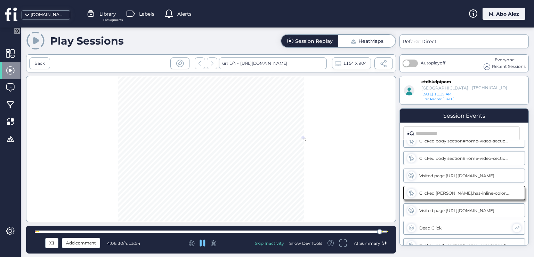
click at [50, 240] on div "X1" at bounding box center [52, 243] width 10 height 8
click at [54, 206] on span "X2" at bounding box center [52, 206] width 7 height 8
click at [54, 241] on div "X2" at bounding box center [52, 243] width 10 height 8
click at [53, 227] on span "X8" at bounding box center [52, 229] width 7 height 8
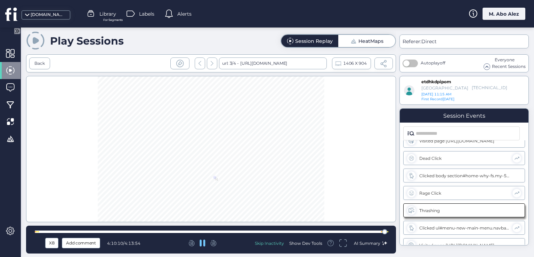
scroll to position [323, 0]
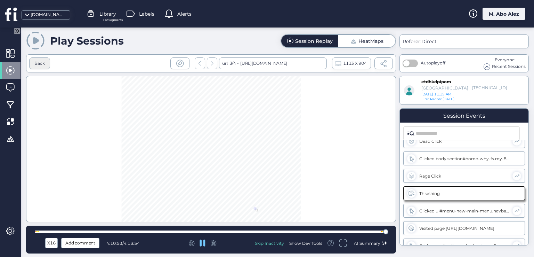
click at [37, 63] on div "Back" at bounding box center [39, 63] width 10 height 7
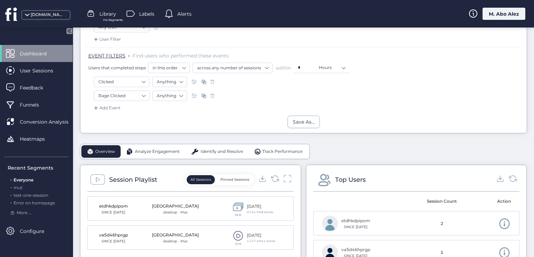
scroll to position [35, 0]
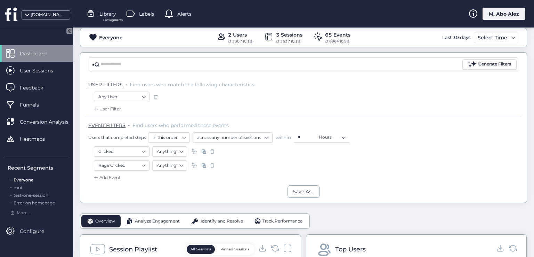
click at [212, 148] on span at bounding box center [212, 151] width 7 height 7
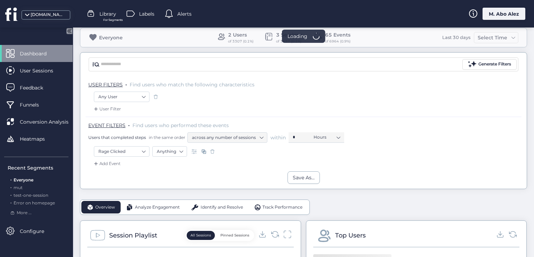
click at [214, 152] on span at bounding box center [212, 151] width 7 height 7
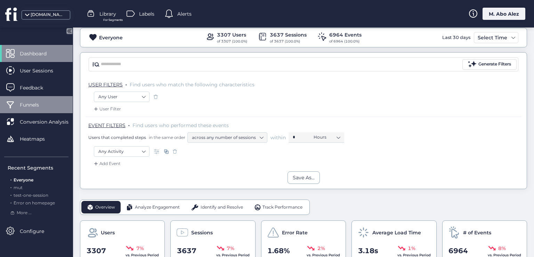
click at [43, 101] on span "Funnels" at bounding box center [35, 105] width 30 height 8
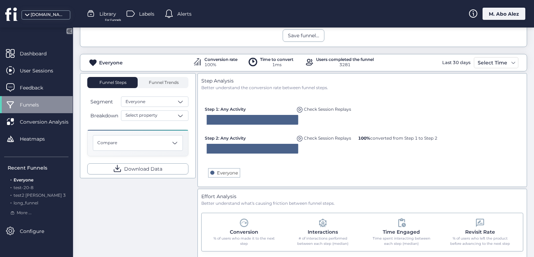
scroll to position [104, 0]
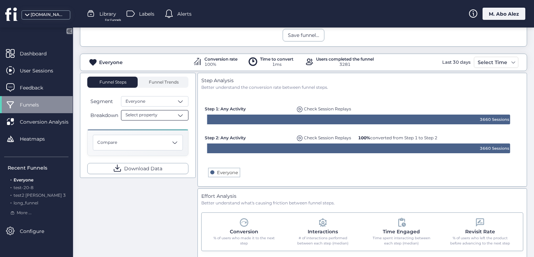
click at [170, 113] on div "Select property" at bounding box center [154, 115] width 67 height 10
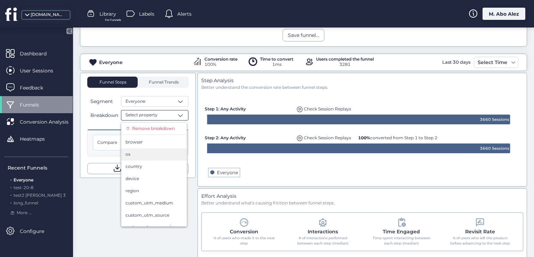
click at [151, 155] on div "os" at bounding box center [154, 154] width 57 height 7
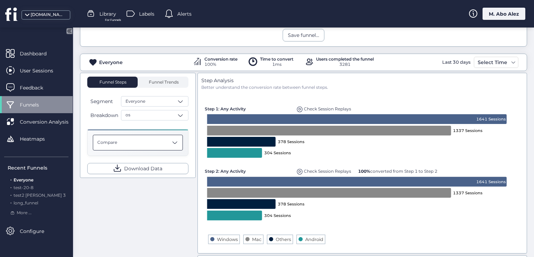
click at [172, 144] on span at bounding box center [175, 142] width 7 height 7
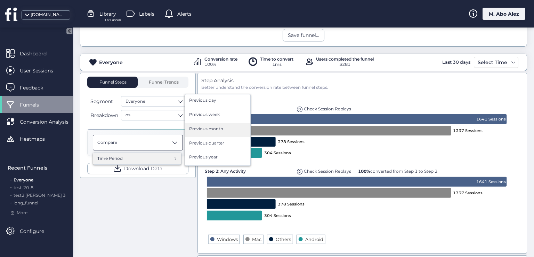
click at [223, 127] on div "Previous month" at bounding box center [217, 130] width 57 height 9
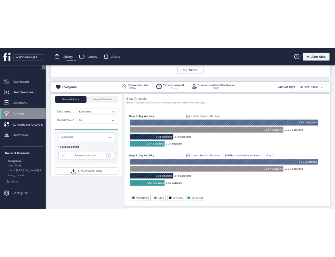
scroll to position [106, 0]
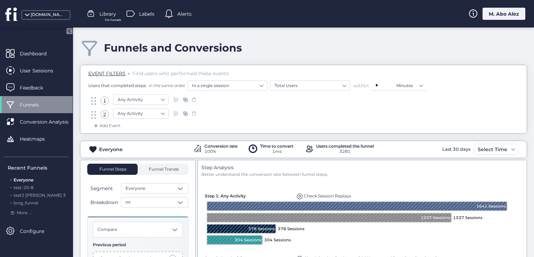
scroll to position [70, 0]
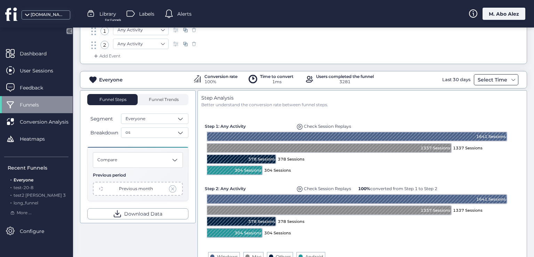
click at [335, 78] on div "Select Time" at bounding box center [492, 79] width 33 height 8
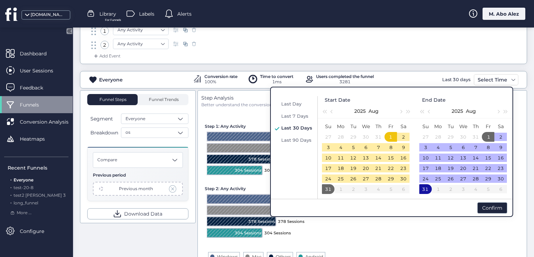
click at [256, 110] on rect at bounding box center [362, 187] width 318 height 159
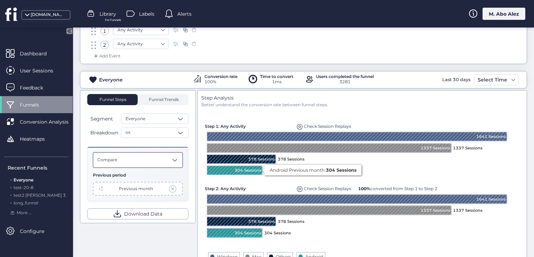
click at [160, 164] on div "Compare" at bounding box center [138, 160] width 90 height 16
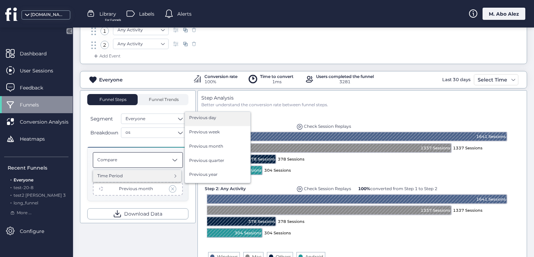
click at [209, 119] on span "Previous day" at bounding box center [202, 117] width 27 height 7
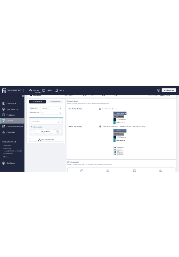
scroll to position [172, 0]
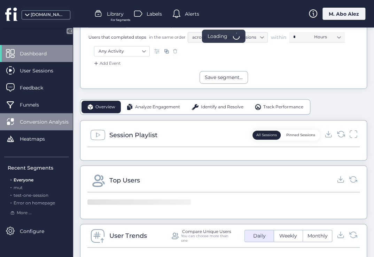
scroll to position [139, 0]
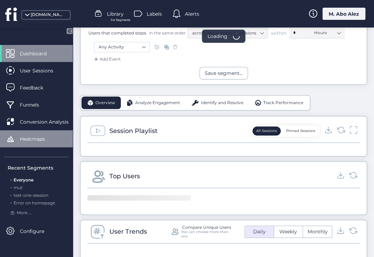
click at [38, 137] on span "Heatmaps" at bounding box center [37, 139] width 35 height 8
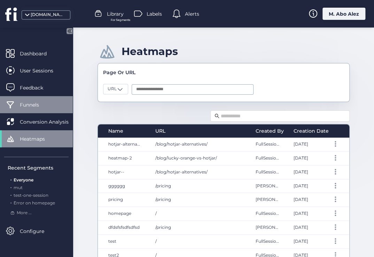
click at [39, 103] on span "Funnels" at bounding box center [35, 105] width 30 height 8
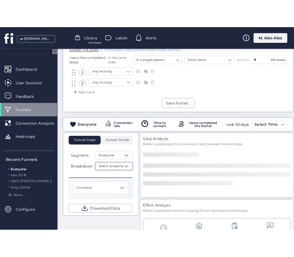
scroll to position [70, 0]
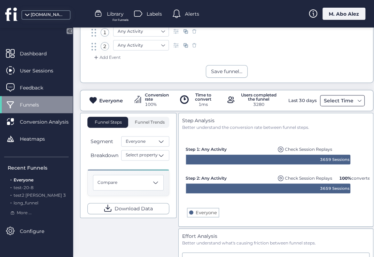
click at [352, 100] on div "Select Time" at bounding box center [338, 100] width 33 height 8
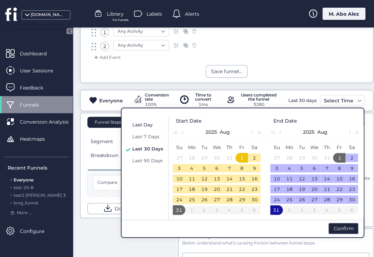
click at [157, 125] on div "Last Day" at bounding box center [147, 124] width 34 height 8
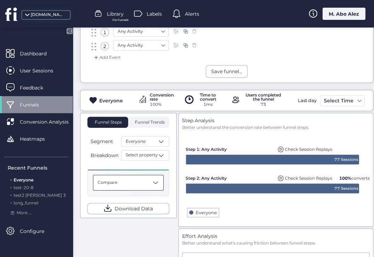
click at [149, 177] on div "Compare" at bounding box center [128, 183] width 71 height 16
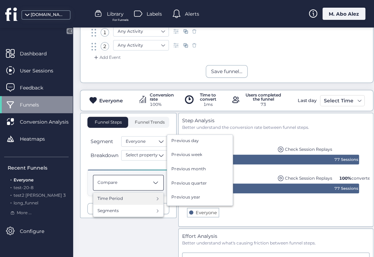
click at [136, 199] on div "Time Period" at bounding box center [128, 198] width 62 height 7
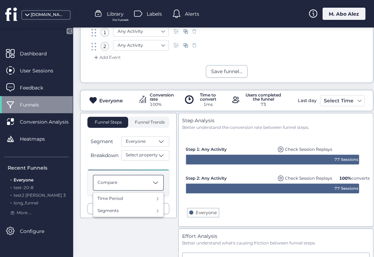
click at [140, 225] on div "Funnel Steps Funnel Trends Segment Everyone Breakdown Select property Compare T…" at bounding box center [226, 228] width 293 height 230
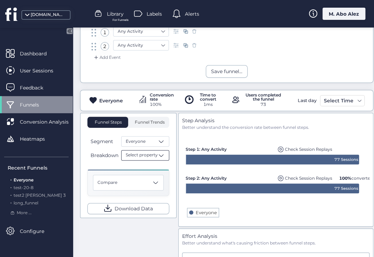
click at [151, 158] on div "Select property" at bounding box center [145, 155] width 48 height 10
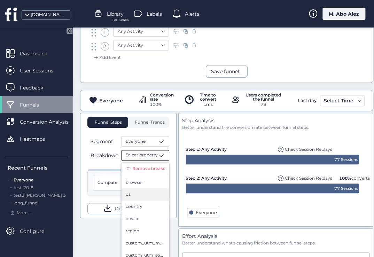
click at [141, 194] on div "os" at bounding box center [145, 194] width 39 height 7
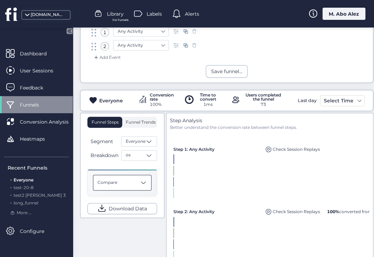
click at [132, 183] on div "Compare" at bounding box center [122, 183] width 58 height 16
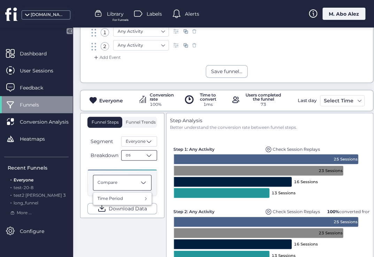
click at [152, 152] on span at bounding box center [148, 155] width 7 height 7
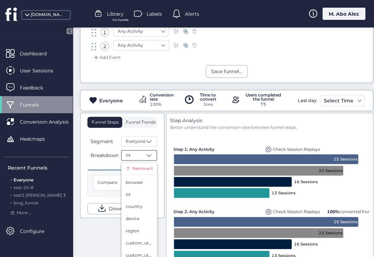
click at [135, 167] on span "Remove breakdown" at bounding box center [142, 168] width 21 height 7
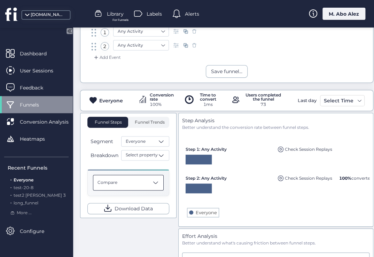
click at [134, 183] on div "Compare" at bounding box center [128, 183] width 71 height 16
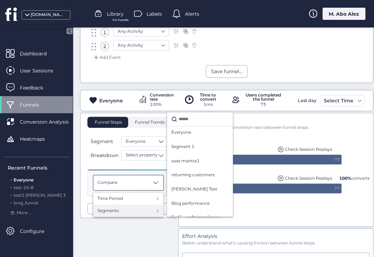
click at [130, 210] on div "Segments" at bounding box center [128, 210] width 62 height 7
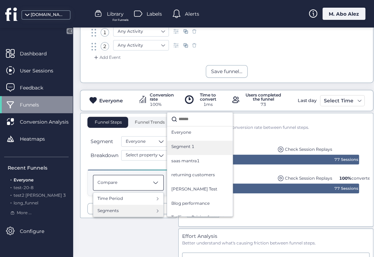
click at [201, 141] on div "Segment 1" at bounding box center [199, 148] width 65 height 14
click at [197, 149] on div "Segment 1" at bounding box center [199, 147] width 57 height 9
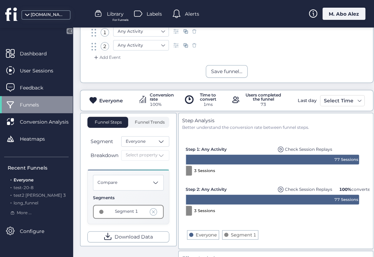
click at [152, 211] on span at bounding box center [154, 212] width 8 height 8
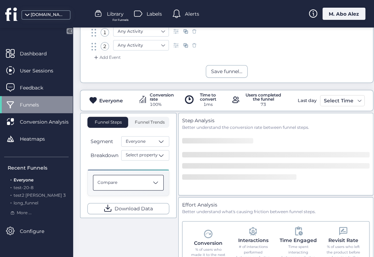
click at [150, 184] on div "Compare" at bounding box center [128, 183] width 71 height 16
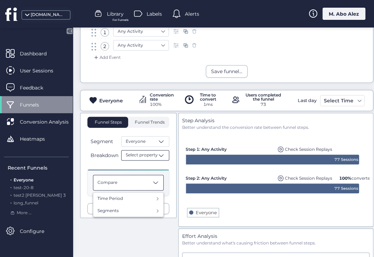
click at [157, 156] on span "Select property" at bounding box center [142, 155] width 32 height 7
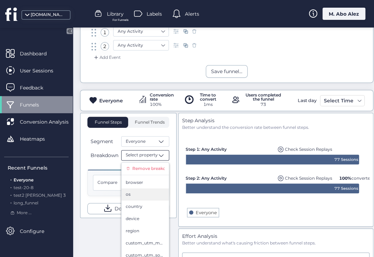
click at [134, 197] on div "os" at bounding box center [144, 194] width 47 height 12
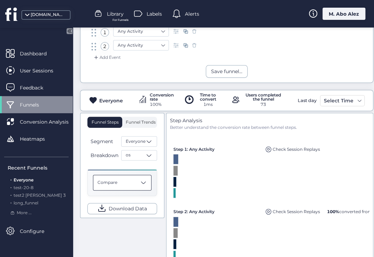
click at [143, 183] on span at bounding box center [143, 182] width 7 height 7
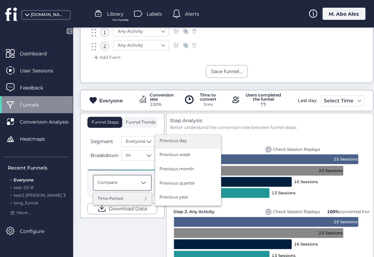
click at [178, 143] on div "Previous day" at bounding box center [187, 141] width 57 height 9
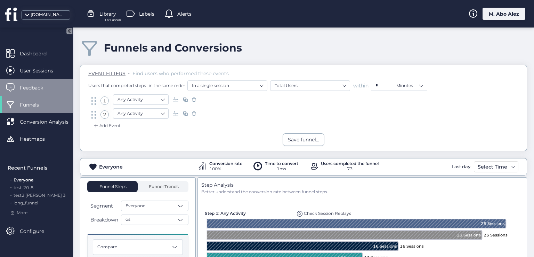
click at [35, 89] on span "Feedback" at bounding box center [37, 88] width 34 height 8
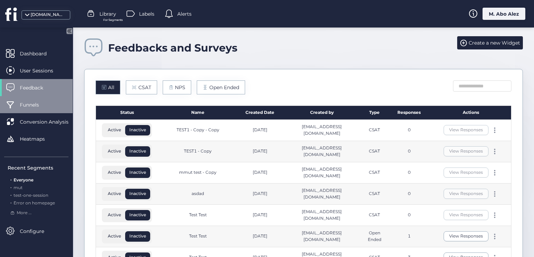
click at [46, 102] on span "Funnels" at bounding box center [35, 105] width 30 height 8
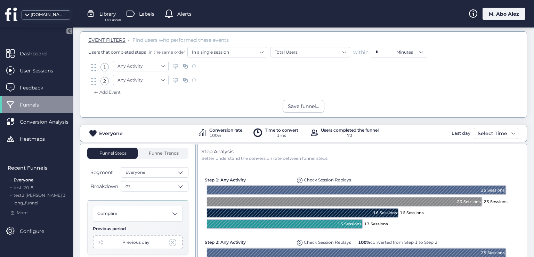
scroll to position [104, 0]
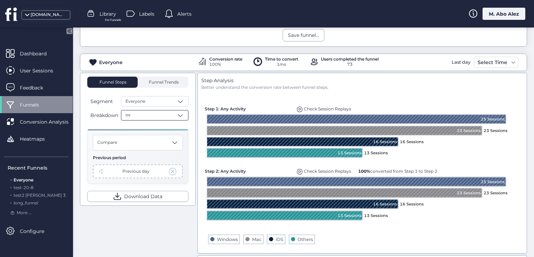
click at [150, 112] on div "os" at bounding box center [154, 115] width 67 height 10
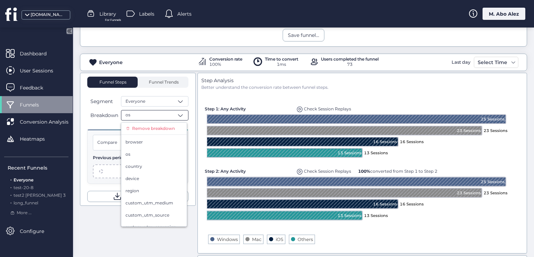
click at [106, 168] on div "Previous day" at bounding box center [138, 171] width 90 height 14
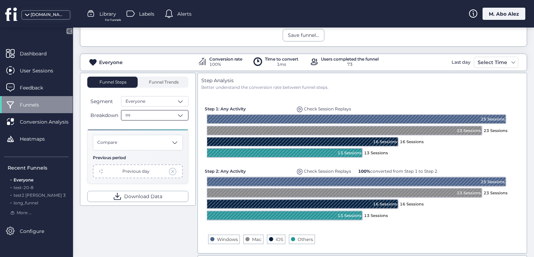
click at [160, 113] on div "os" at bounding box center [154, 115] width 67 height 10
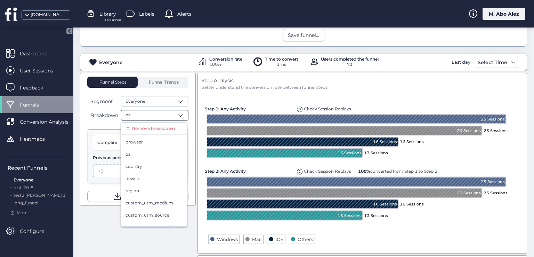
click at [88, 119] on div "Breakdown os Remove breakdown browser os country device region custom_utm_mediu…" at bounding box center [137, 115] width 101 height 10
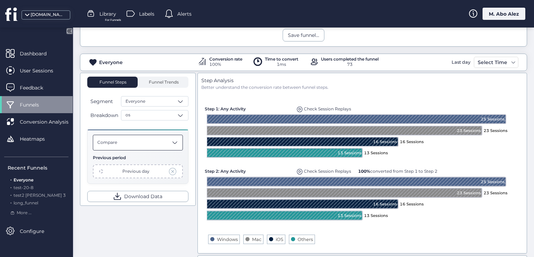
click at [121, 138] on div "Compare" at bounding box center [138, 143] width 90 height 16
click at [134, 142] on div "Compare" at bounding box center [138, 143] width 90 height 16
click at [151, 114] on div "os" at bounding box center [154, 115] width 67 height 10
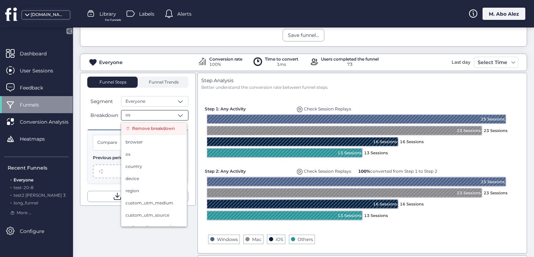
click at [141, 127] on span "Remove breakdown" at bounding box center [153, 128] width 43 height 7
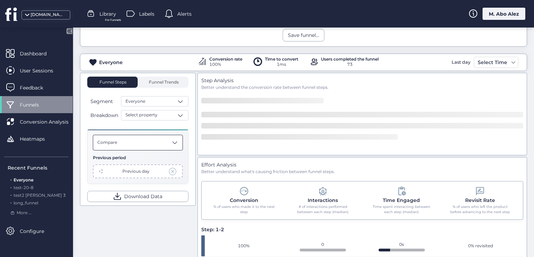
click at [146, 144] on div "Compare" at bounding box center [138, 143] width 90 height 16
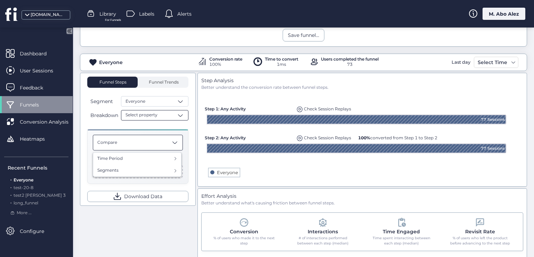
click at [149, 116] on span "Select property" at bounding box center [142, 115] width 32 height 7
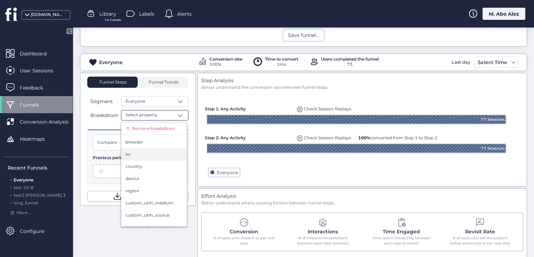
click at [148, 151] on div "os" at bounding box center [154, 154] width 57 height 7
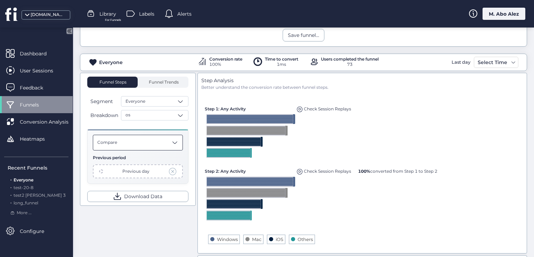
click at [134, 144] on div "Compare" at bounding box center [138, 143] width 90 height 16
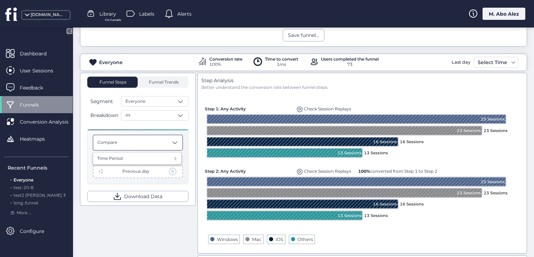
click at [112, 116] on span "Breakdown" at bounding box center [104, 115] width 28 height 8
click at [158, 112] on div "os" at bounding box center [154, 115] width 67 height 10
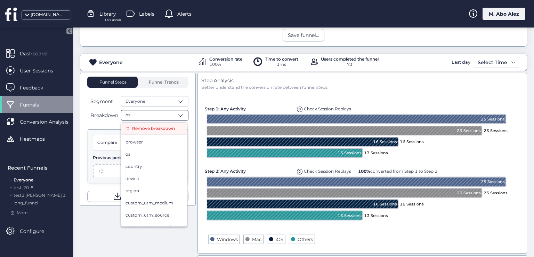
click at [149, 122] on div "Remove breakdown" at bounding box center [153, 128] width 65 height 13
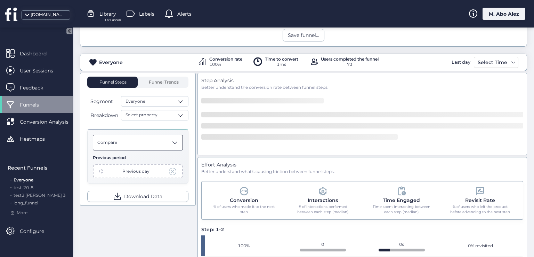
click at [147, 143] on div "Compare" at bounding box center [138, 143] width 90 height 16
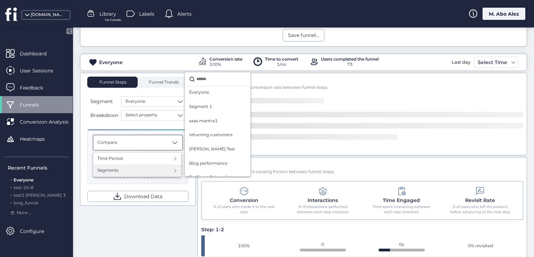
click at [134, 170] on div "Segments" at bounding box center [137, 170] width 80 height 7
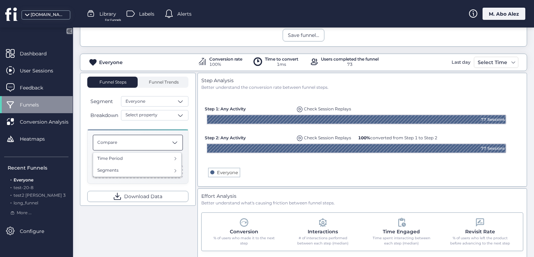
click at [178, 216] on div "Funnel Steps Funnel Trends Segment Everyone Breakdown Select property Compare T…" at bounding box center [303, 182] width 447 height 218
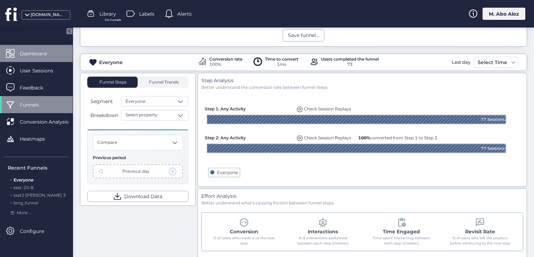
click at [42, 50] on span "Dashboard" at bounding box center [38, 54] width 37 height 8
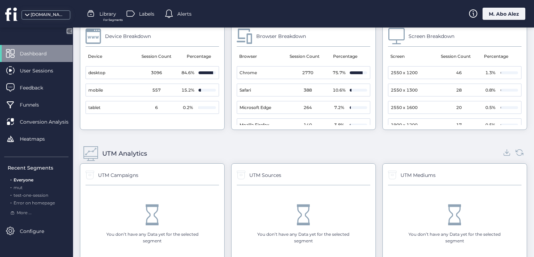
scroll to position [626, 0]
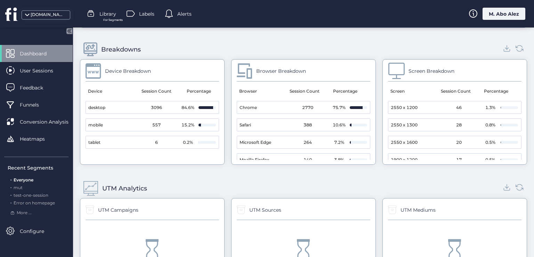
click at [122, 105] on mat-cell "desktop" at bounding box center [109, 107] width 47 height 12
click at [127, 109] on mat-cell "desktop" at bounding box center [109, 107] width 47 height 12
click at [127, 107] on mat-cell "desktop" at bounding box center [109, 107] width 47 height 12
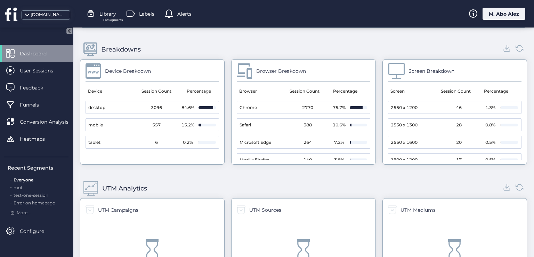
drag, startPoint x: 127, startPoint y: 107, endPoint x: 121, endPoint y: 105, distance: 6.4
click at [126, 107] on mat-cell "desktop" at bounding box center [109, 107] width 47 height 12
click at [122, 107] on mat-cell "desktop" at bounding box center [109, 107] width 47 height 12
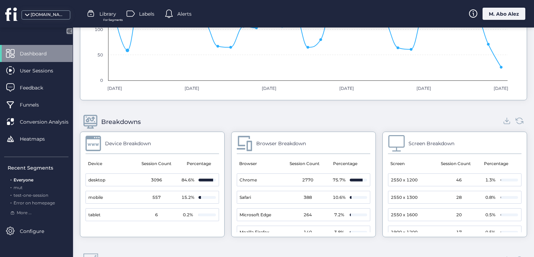
scroll to position [557, 0]
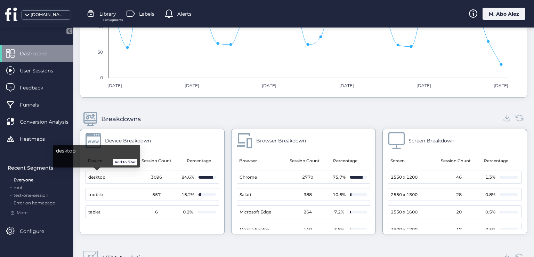
drag, startPoint x: 91, startPoint y: 162, endPoint x: 97, endPoint y: 161, distance: 6.1
click at [97, 161] on div "Add to filter" at bounding box center [96, 162] width 81 height 7
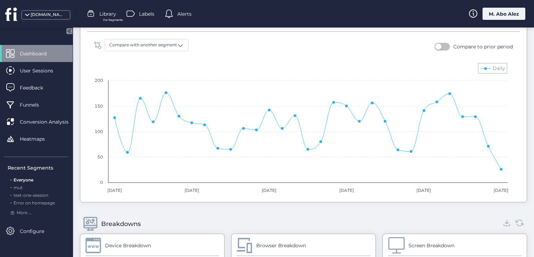
scroll to position [366, 0]
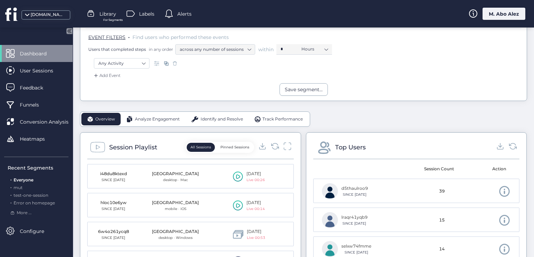
click at [151, 116] on span "Analyze Engagement" at bounding box center [157, 119] width 45 height 7
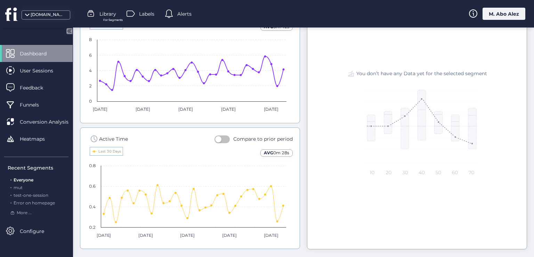
scroll to position [479, 0]
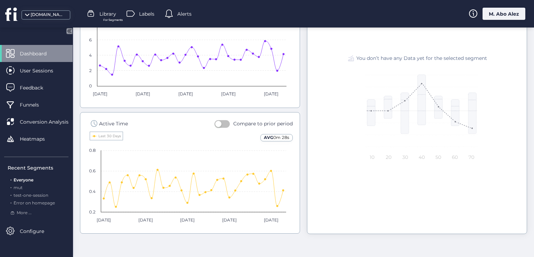
drag, startPoint x: 261, startPoint y: 137, endPoint x: 271, endPoint y: 138, distance: 10.2
click at [270, 138] on div "AVG 0m 28s" at bounding box center [277, 137] width 32 height 7
drag, startPoint x: 282, startPoint y: 138, endPoint x: 271, endPoint y: 135, distance: 11.1
click at [273, 135] on span "0m 28s" at bounding box center [281, 137] width 16 height 5
drag, startPoint x: 259, startPoint y: 137, endPoint x: 271, endPoint y: 138, distance: 11.9
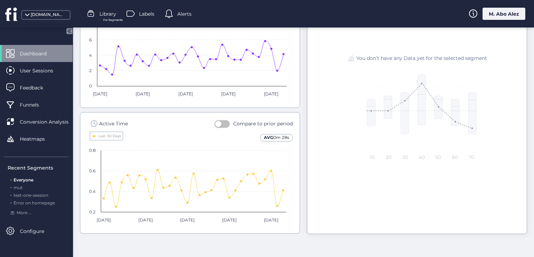
click at [271, 138] on div "AVG 0m 28s" at bounding box center [277, 137] width 32 height 7
drag, startPoint x: 260, startPoint y: 136, endPoint x: 284, endPoint y: 136, distance: 23.7
click at [284, 136] on div "AVG 0m 28s" at bounding box center [277, 137] width 32 height 7
drag, startPoint x: 288, startPoint y: 137, endPoint x: 270, endPoint y: 135, distance: 17.9
click at [272, 136] on div "AVG 0m 28s" at bounding box center [277, 137] width 32 height 7
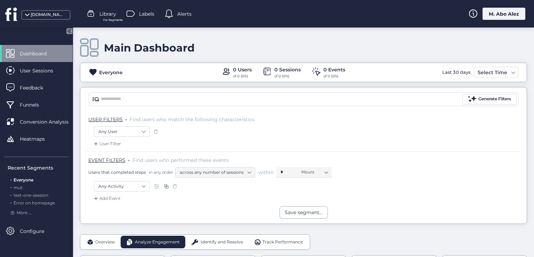
scroll to position [139, 0]
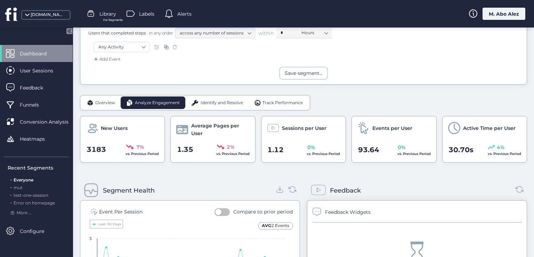
click at [99, 104] on span "Overview" at bounding box center [105, 103] width 20 height 7
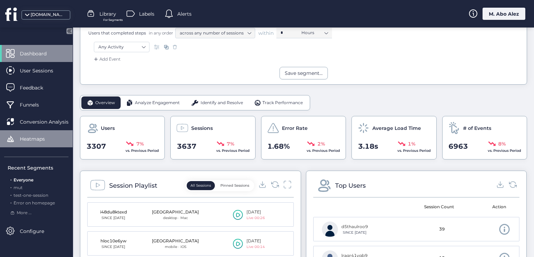
click at [55, 144] on div "Heatmaps" at bounding box center [36, 138] width 73 height 17
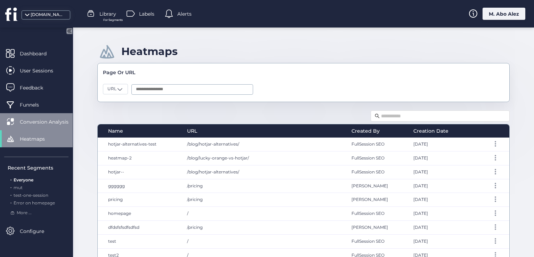
click at [36, 125] on span "Conversion Analysis" at bounding box center [49, 122] width 59 height 8
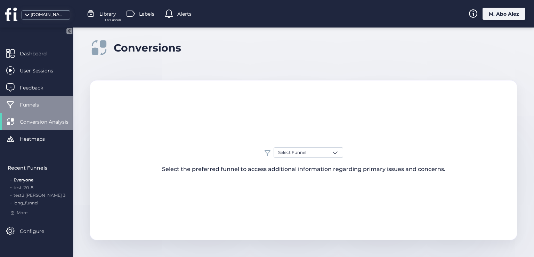
click at [43, 106] on span "Funnels" at bounding box center [35, 105] width 30 height 8
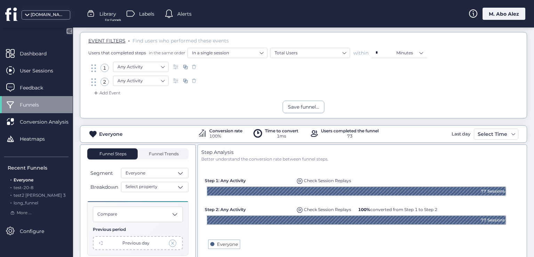
scroll to position [70, 0]
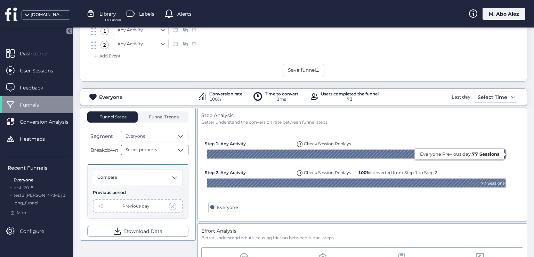
click at [165, 153] on div "Select property" at bounding box center [154, 150] width 67 height 10
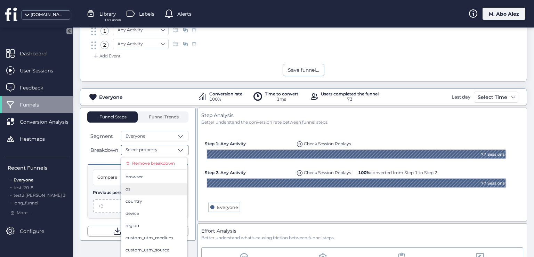
click at [155, 191] on div "os" at bounding box center [154, 189] width 57 height 7
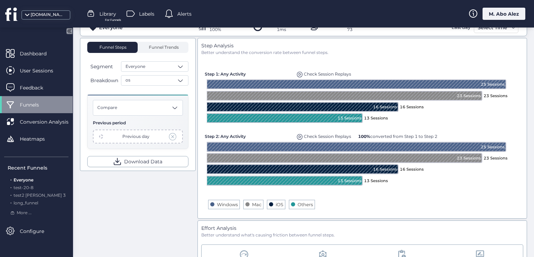
scroll to position [104, 0]
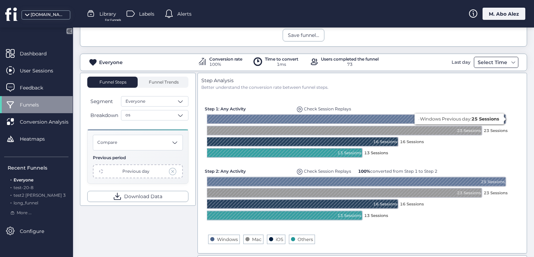
click at [373, 64] on div "Select Time" at bounding box center [492, 62] width 33 height 8
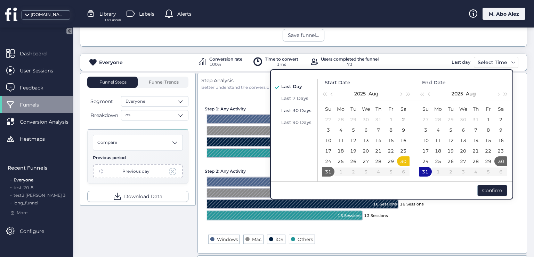
click at [298, 108] on span "Last 30 Days" at bounding box center [296, 111] width 30 height 6
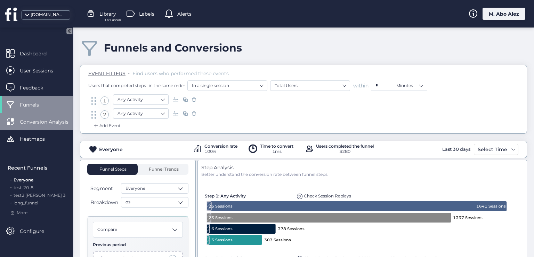
click at [60, 124] on span "Conversion Analysis" at bounding box center [49, 122] width 59 height 8
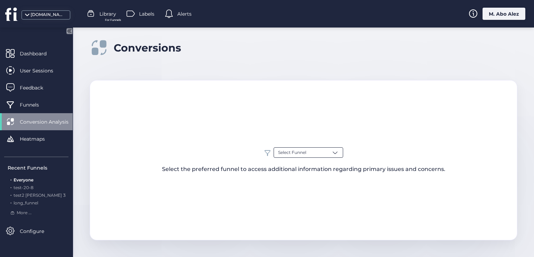
click at [295, 150] on span "Select Funnel" at bounding box center [292, 152] width 28 height 7
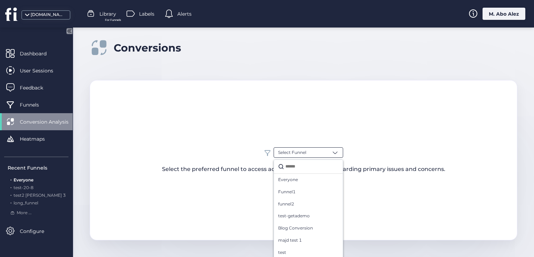
click at [295, 170] on input "text" at bounding box center [311, 166] width 55 height 9
click at [294, 178] on span "Everyone" at bounding box center [288, 179] width 20 height 7
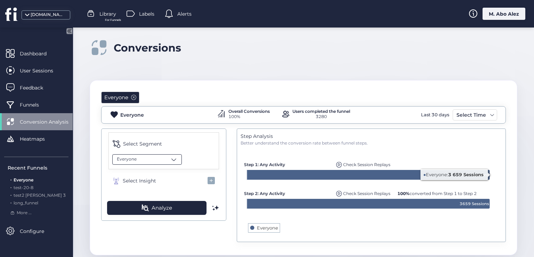
click at [167, 161] on div "Everyone" at bounding box center [147, 159] width 70 height 10
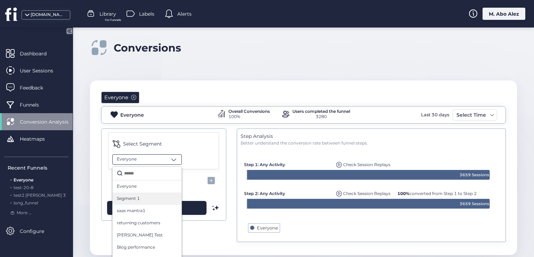
click at [151, 198] on div "Segment 1" at bounding box center [147, 198] width 61 height 7
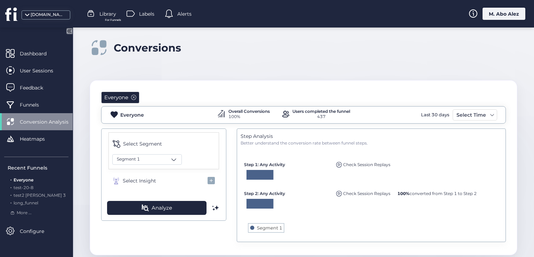
scroll to position [14, 0]
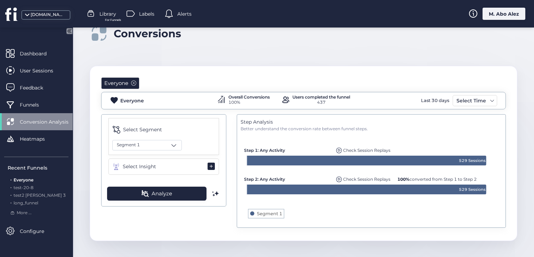
click at [199, 163] on button "Select Insight" at bounding box center [164, 166] width 111 height 16
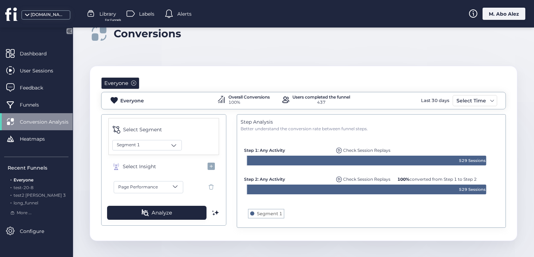
click at [175, 186] on span at bounding box center [175, 186] width 7 height 7
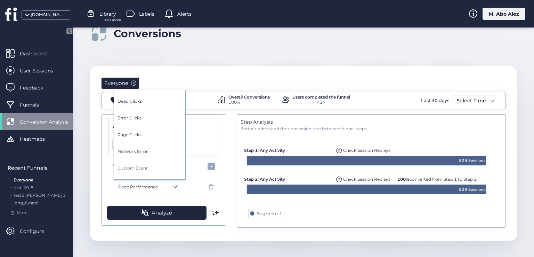
click at [149, 162] on button "Custom Event" at bounding box center [152, 168] width 68 height 17
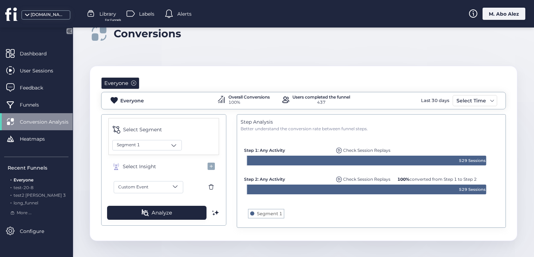
click at [209, 183] on span at bounding box center [211, 187] width 9 height 9
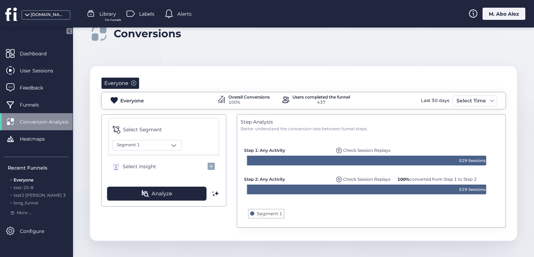
click at [164, 149] on div "Select Segment Segment 1" at bounding box center [164, 136] width 111 height 37
click at [164, 145] on div "Segment 1" at bounding box center [147, 145] width 70 height 10
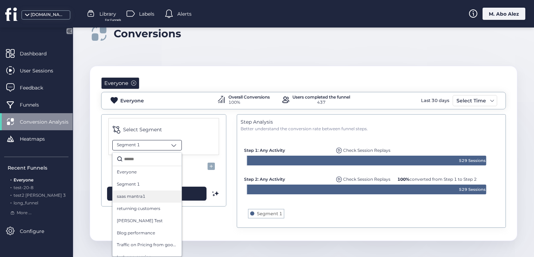
click at [153, 193] on div "saas mantra1" at bounding box center [147, 196] width 61 height 7
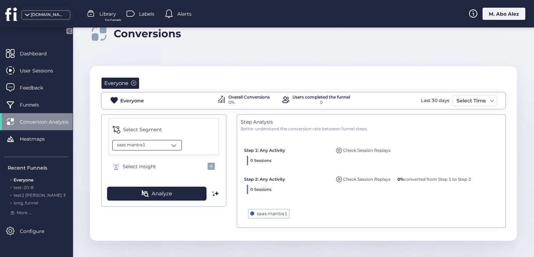
click at [164, 142] on div "saas mantra1" at bounding box center [147, 145] width 70 height 10
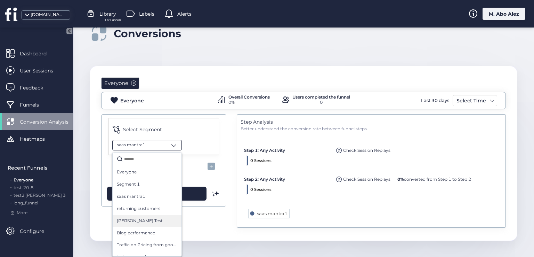
click at [123, 217] on span "Moahmmed Test" at bounding box center [140, 220] width 46 height 7
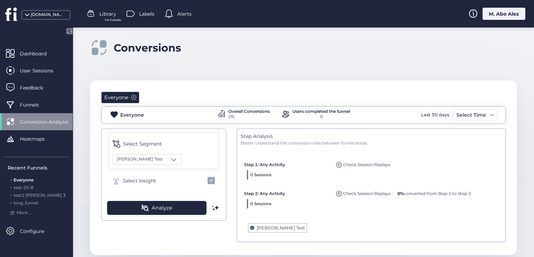
click at [136, 97] on span at bounding box center [133, 97] width 5 height 5
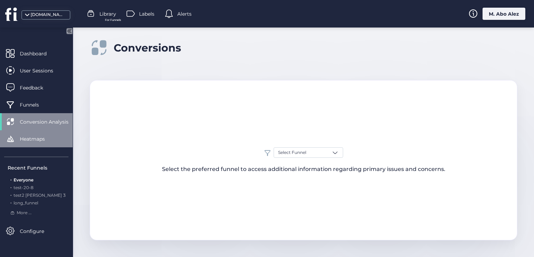
click at [35, 138] on span "Heatmaps" at bounding box center [37, 139] width 35 height 8
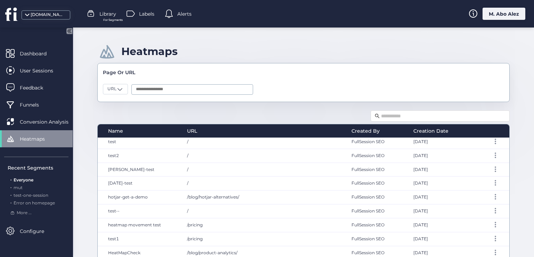
scroll to position [174, 0]
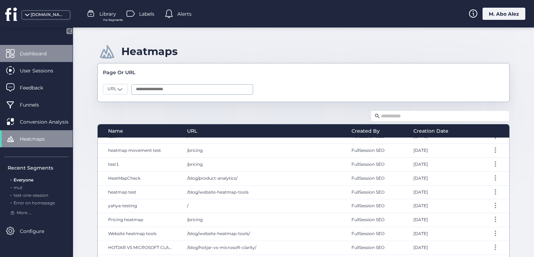
click at [54, 50] on span "Dashboard" at bounding box center [38, 54] width 37 height 8
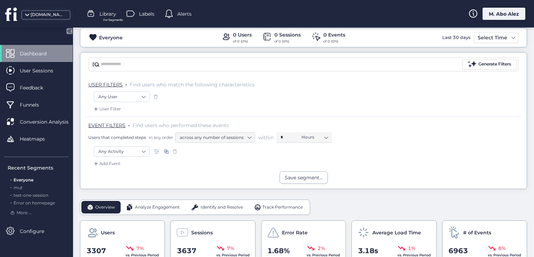
scroll to position [104, 0]
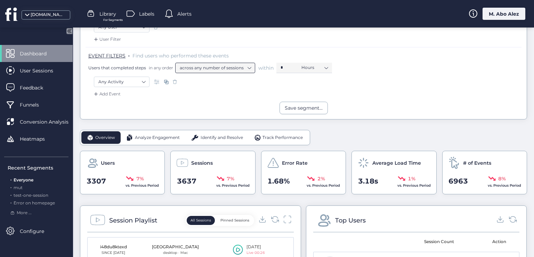
click at [244, 70] on nz-select-item "across any number of sessions" at bounding box center [215, 68] width 71 height 10
click at [304, 68] on nz-select-item "Hours" at bounding box center [315, 67] width 26 height 10
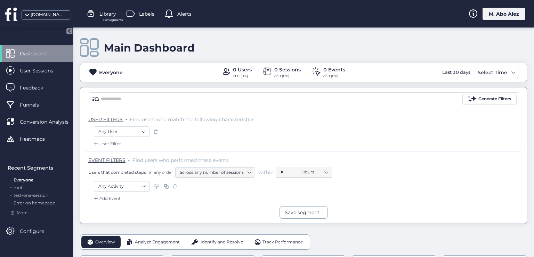
scroll to position [0, 0]
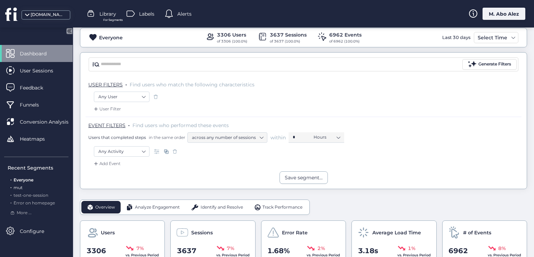
click at [19, 188] on span "mut" at bounding box center [18, 187] width 9 height 5
type input "*"
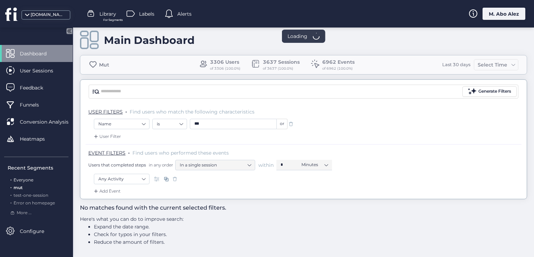
click at [22, 182] on span "Everyone" at bounding box center [24, 179] width 20 height 5
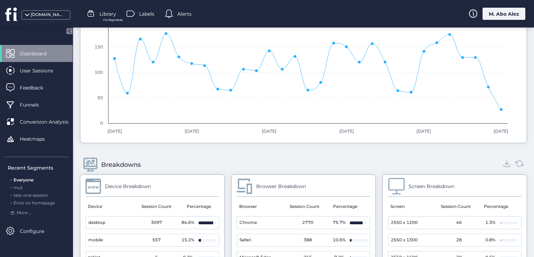
scroll to position [591, 0]
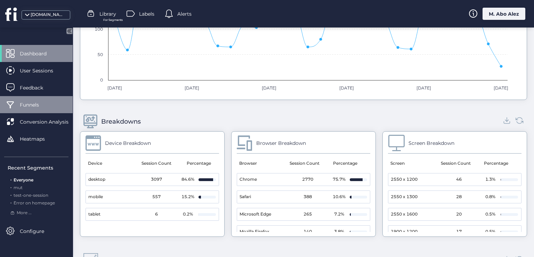
click at [46, 102] on span "Funnels" at bounding box center [35, 105] width 30 height 8
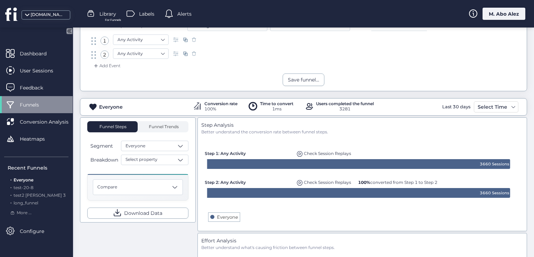
scroll to position [13, 0]
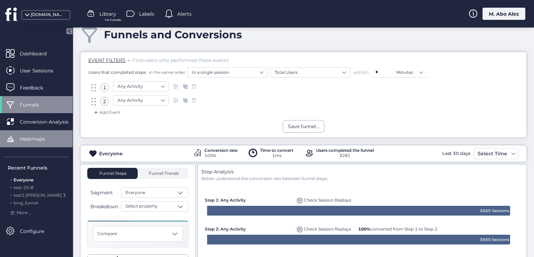
click at [49, 144] on div "Heatmaps" at bounding box center [36, 138] width 73 height 17
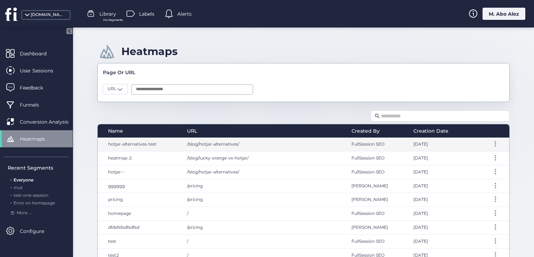
click at [254, 142] on div "/blog/hotjar-alternatives/" at bounding box center [262, 144] width 165 height 14
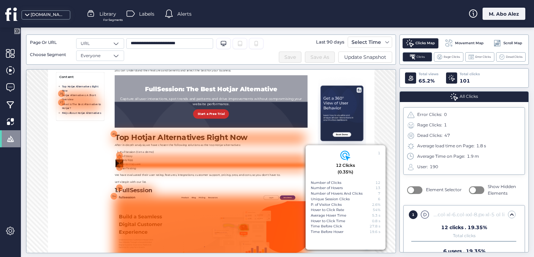
scroll to position [405, 0]
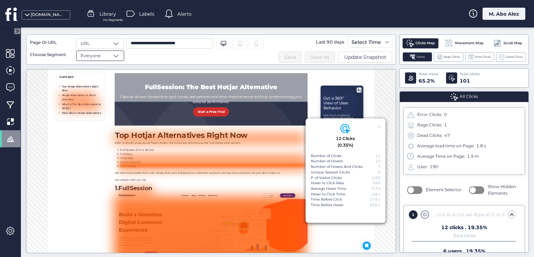
click at [93, 55] on span "Everyone" at bounding box center [91, 56] width 20 height 7
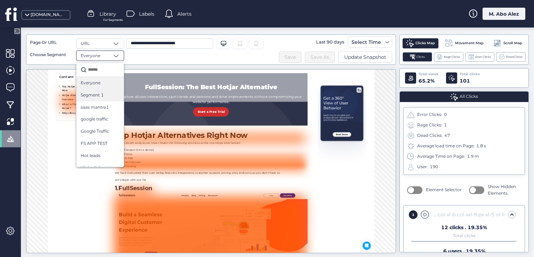
click at [97, 93] on span "Segment 1" at bounding box center [92, 95] width 23 height 7
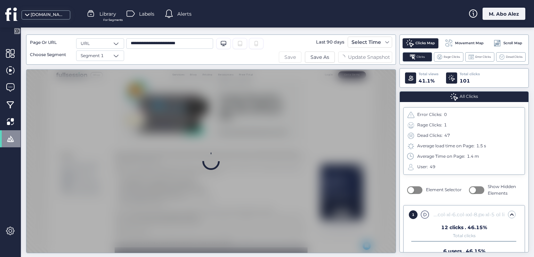
scroll to position [0, 0]
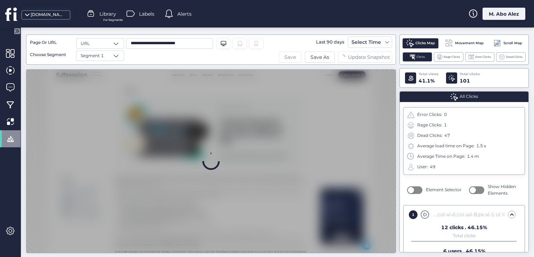
click at [293, 57] on span "Save" at bounding box center [290, 57] width 11 height 8
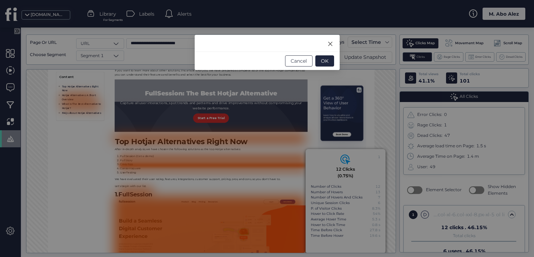
scroll to position [405, 0]
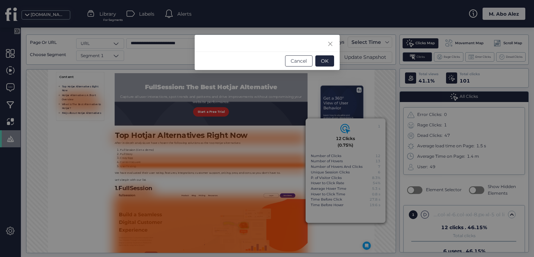
click at [298, 64] on button "Cancel" at bounding box center [298, 60] width 27 height 11
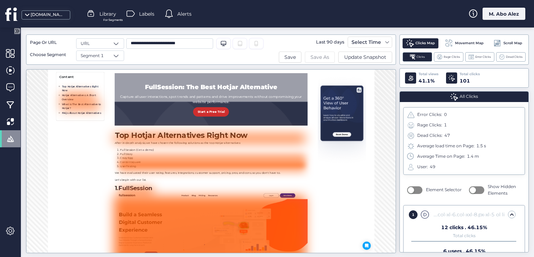
click at [314, 56] on span "Save As" at bounding box center [320, 57] width 19 height 8
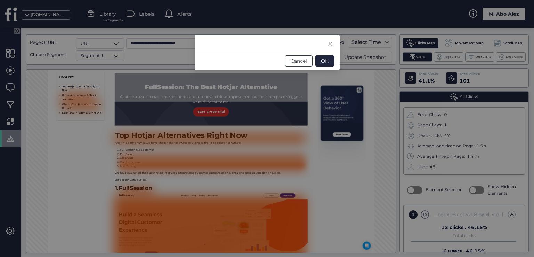
click at [302, 63] on span "Cancel" at bounding box center [299, 61] width 16 height 8
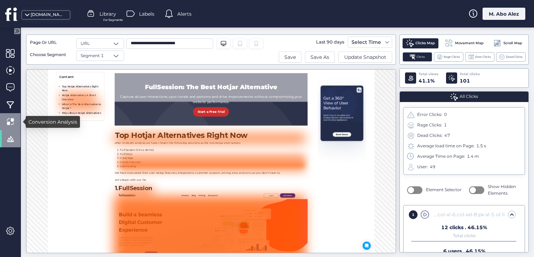
click at [15, 125] on div at bounding box center [10, 121] width 21 height 17
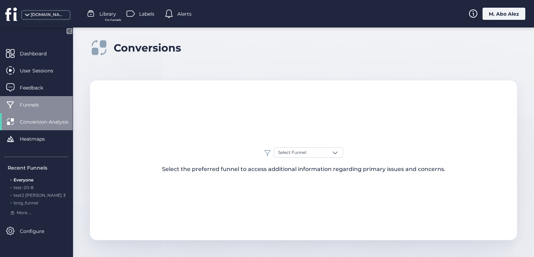
click at [47, 101] on span "Funnels" at bounding box center [35, 105] width 30 height 8
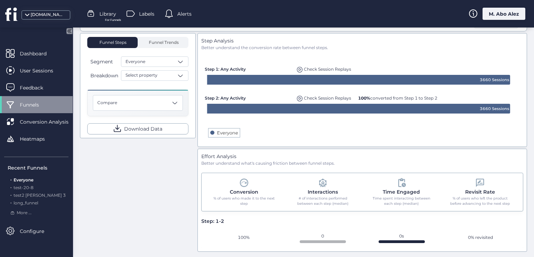
scroll to position [145, 0]
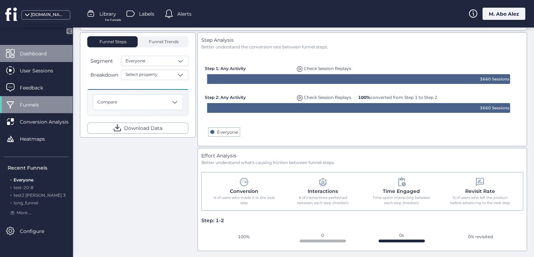
click at [35, 49] on div "Dashboard" at bounding box center [36, 53] width 73 height 17
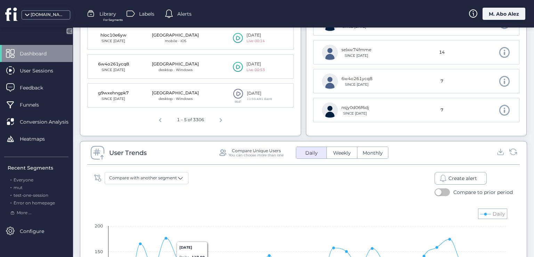
scroll to position [319, 0]
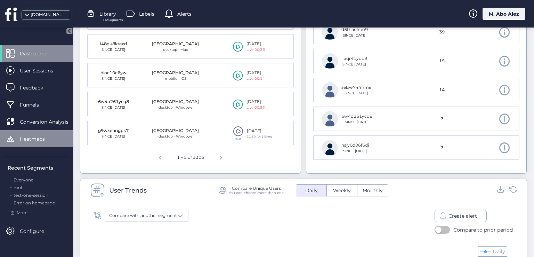
click at [44, 137] on span "Heatmaps" at bounding box center [37, 139] width 35 height 8
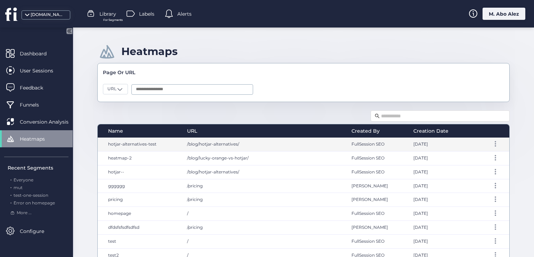
click at [170, 145] on div "hotjar-alternatives-test" at bounding box center [139, 144] width 82 height 14
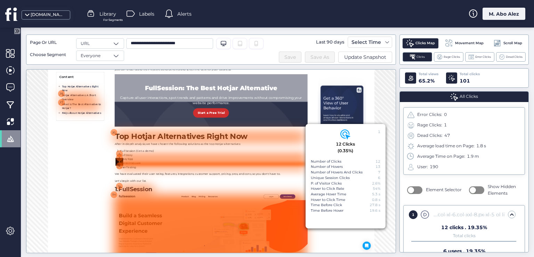
scroll to position [408, 0]
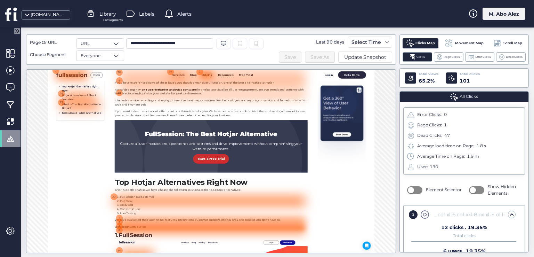
scroll to position [269, 0]
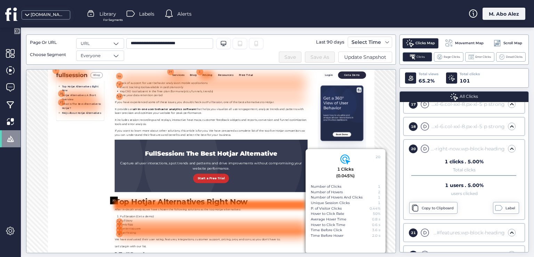
scroll to position [452, 0]
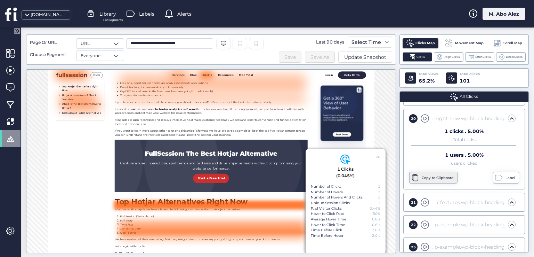
click at [433, 177] on div "Copy to Clipboard" at bounding box center [439, 178] width 34 height 6
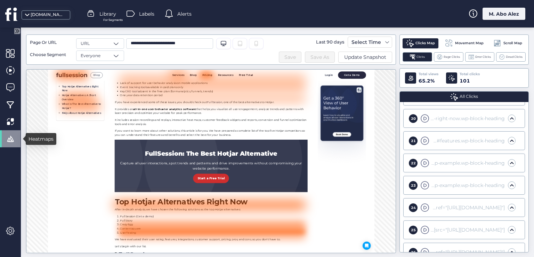
click at [11, 138] on span at bounding box center [10, 138] width 9 height 9
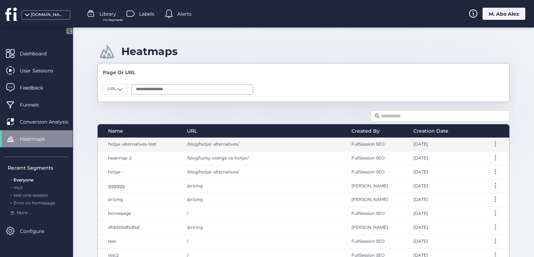
click at [487, 146] on div at bounding box center [489, 144] width 41 height 14
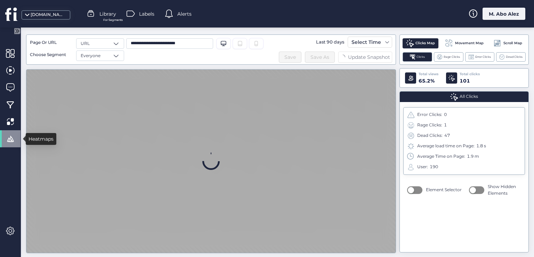
click at [11, 135] on span at bounding box center [10, 138] width 9 height 9
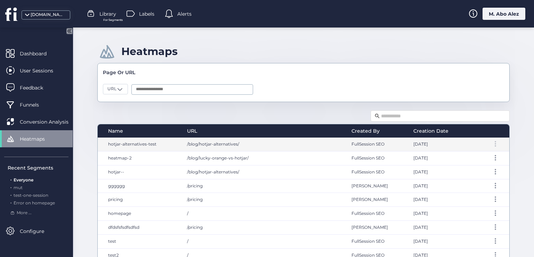
click at [492, 144] on div at bounding box center [495, 144] width 7 height 6
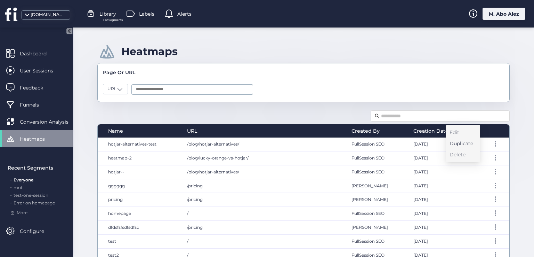
click at [465, 144] on div "Duplicate" at bounding box center [462, 144] width 24 height 8
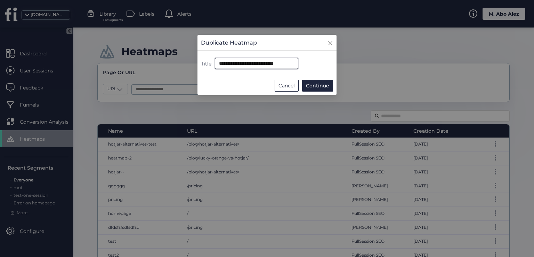
click at [265, 63] on input "**********" at bounding box center [256, 63] width 83 height 11
type input "*"
click at [319, 85] on span "Continue" at bounding box center [317, 86] width 23 height 8
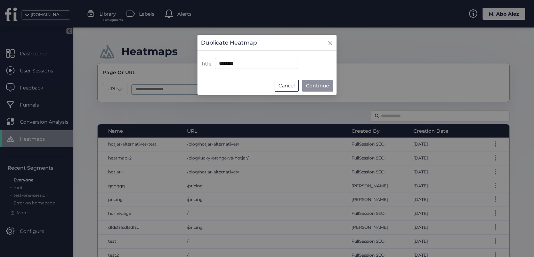
type input "**********"
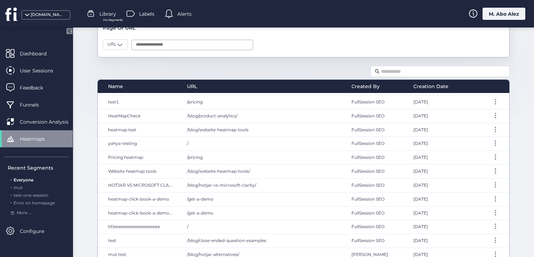
scroll to position [51, 0]
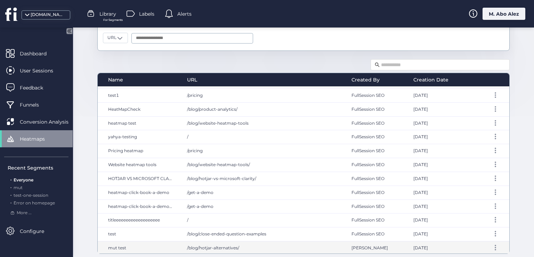
click at [277, 244] on div "/blog/hotjar-alternatives/" at bounding box center [262, 248] width 165 height 14
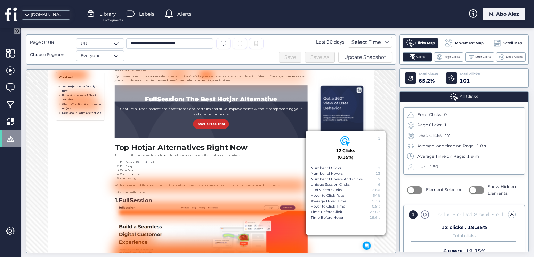
scroll to position [408, 0]
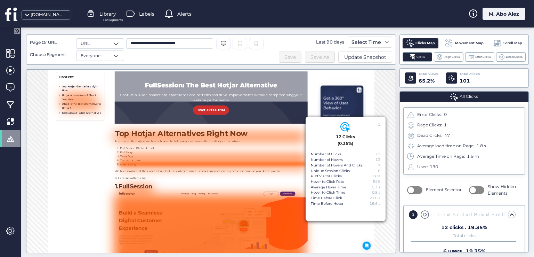
click at [186, 44] on input "**********" at bounding box center [169, 43] width 87 height 10
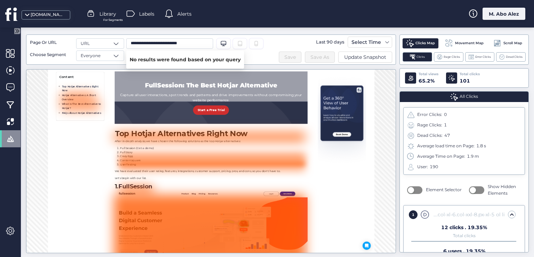
type input "**********"
click at [118, 40] on span at bounding box center [116, 43] width 7 height 7
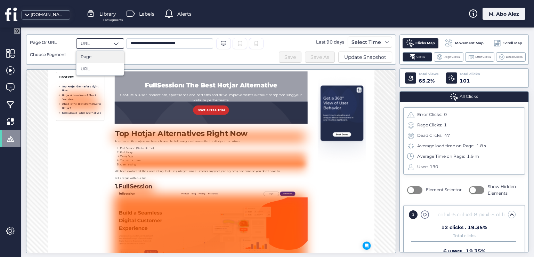
click at [115, 57] on div "Page" at bounding box center [100, 57] width 39 height 7
click at [117, 41] on span at bounding box center [116, 43] width 7 height 7
click at [91, 72] on div "URL" at bounding box center [100, 69] width 47 height 12
click at [109, 53] on div "Everyone" at bounding box center [100, 55] width 48 height 10
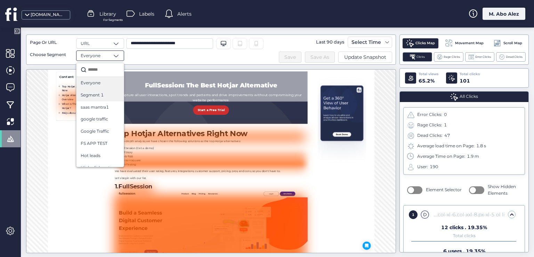
click at [95, 96] on span "Segment 1" at bounding box center [92, 95] width 23 height 7
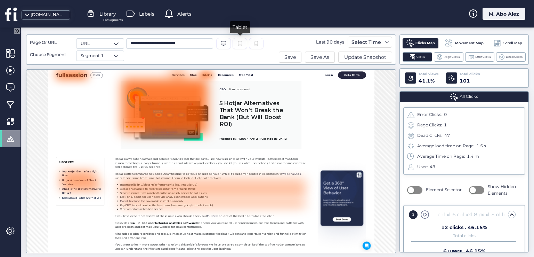
scroll to position [107, 0]
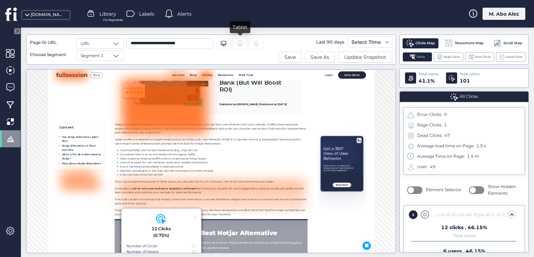
click at [239, 45] on icon at bounding box center [240, 43] width 4 height 5
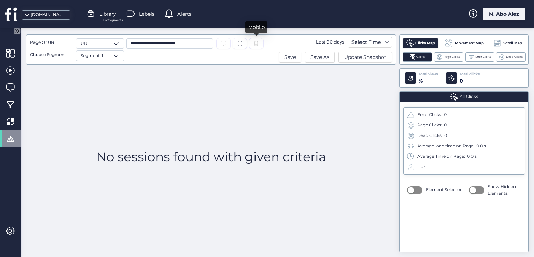
click at [255, 42] on icon at bounding box center [257, 44] width 6 height 6
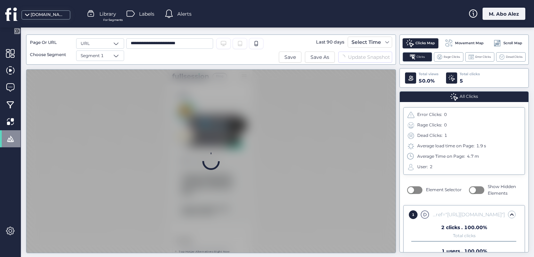
scroll to position [0, 0]
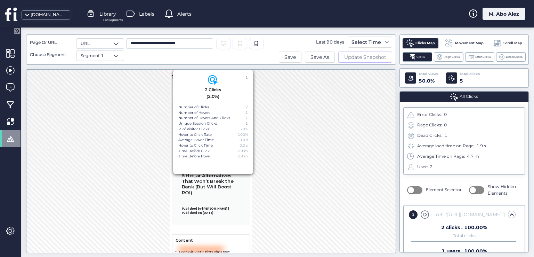
click at [352, 60] on span "Update Snapshot" at bounding box center [365, 57] width 42 height 8
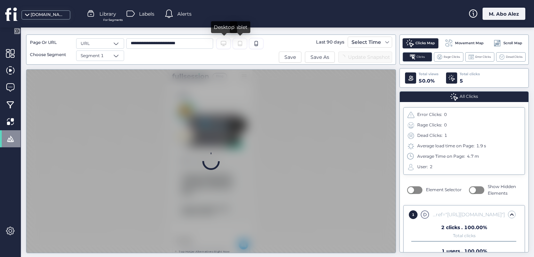
click at [228, 45] on div "Desktop/Laptop" at bounding box center [223, 43] width 15 height 11
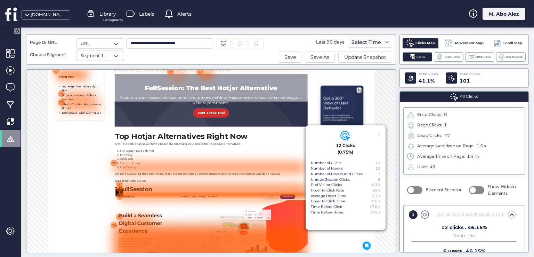
scroll to position [406, 0]
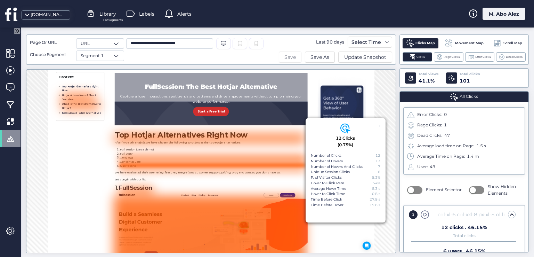
click at [292, 61] on button "Save" at bounding box center [290, 56] width 23 height 11
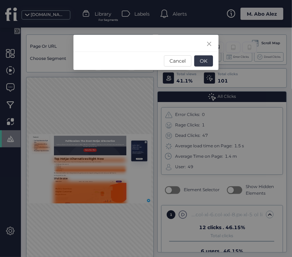
click at [205, 62] on span "OK" at bounding box center [204, 61] width 8 height 8
click at [201, 63] on span "OK" at bounding box center [204, 61] width 8 height 8
click at [176, 61] on span "Cancel" at bounding box center [177, 61] width 16 height 8
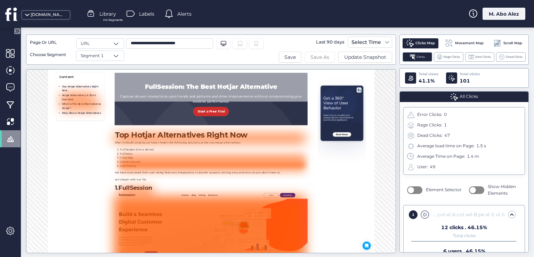
click at [324, 60] on span "Save As" at bounding box center [320, 57] width 19 height 8
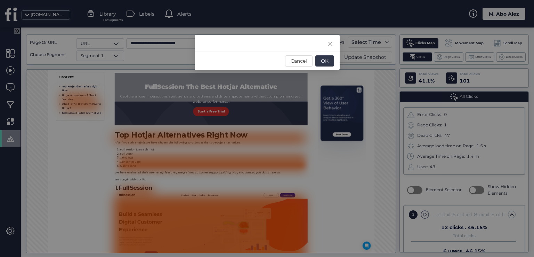
click at [321, 61] on span "OK" at bounding box center [325, 61] width 8 height 8
click at [321, 62] on span "OK" at bounding box center [325, 61] width 8 height 8
click at [296, 63] on span "Cancel" at bounding box center [299, 61] width 16 height 8
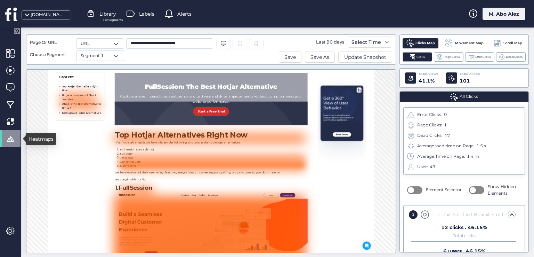
click at [9, 139] on span at bounding box center [10, 138] width 9 height 9
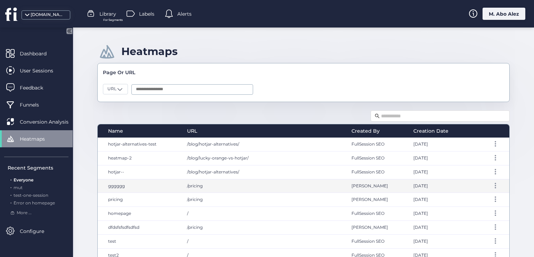
click at [248, 182] on div "/pricing" at bounding box center [262, 186] width 165 height 14
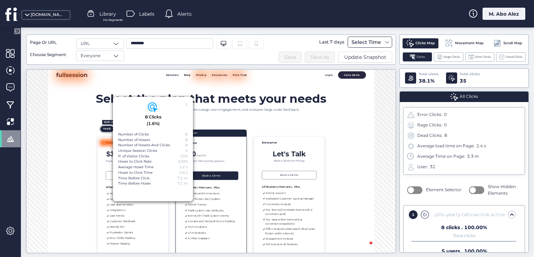
click at [380, 41] on div "Select Time" at bounding box center [366, 42] width 33 height 8
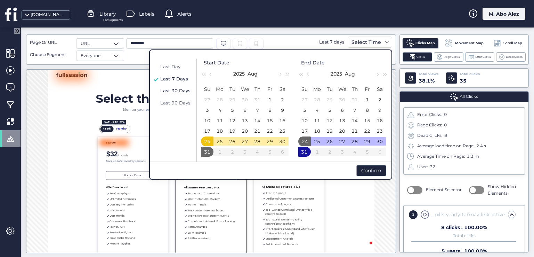
click at [181, 91] on span "Last 30 Days" at bounding box center [175, 91] width 30 height 6
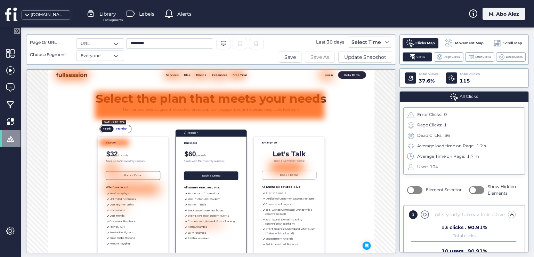
click at [308, 55] on button "Save As" at bounding box center [320, 56] width 30 height 11
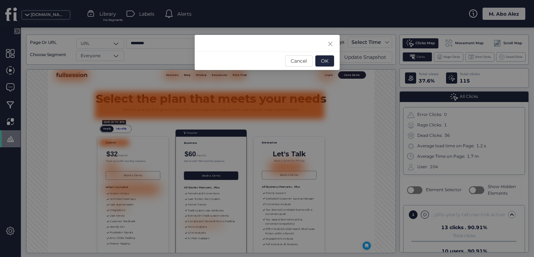
click at [294, 179] on nz-modal-container "Cancel OK" at bounding box center [267, 128] width 534 height 257
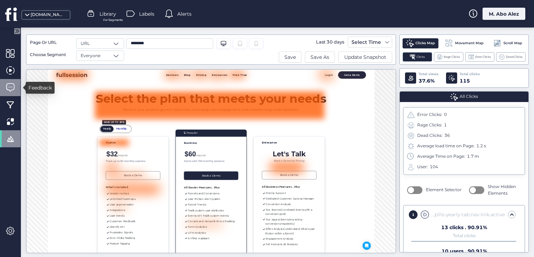
click at [10, 87] on span at bounding box center [10, 87] width 9 height 9
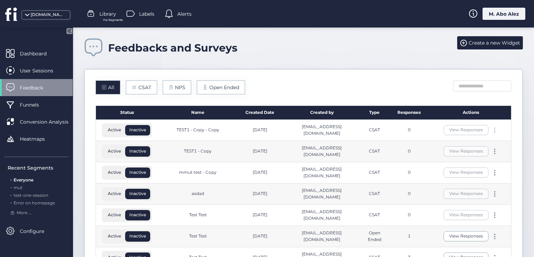
click at [492, 131] on div at bounding box center [495, 130] width 7 height 6
click at [453, 118] on div "Edit" at bounding box center [457, 118] width 33 height 8
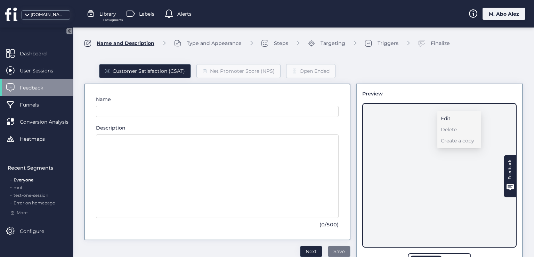
type input "**********"
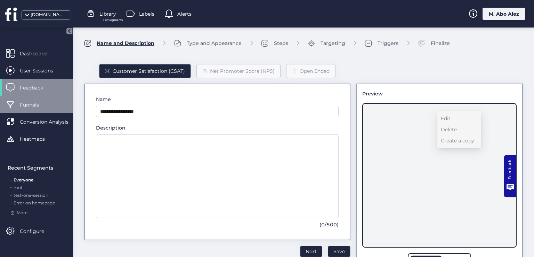
click at [42, 102] on span "Funnels" at bounding box center [35, 105] width 30 height 8
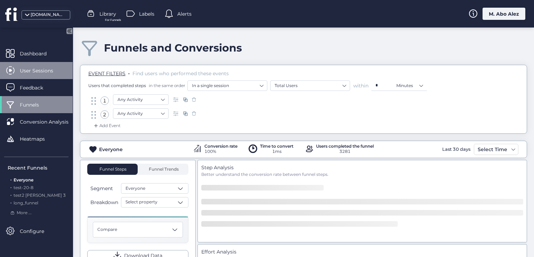
click at [47, 70] on span "User Sessions" at bounding box center [42, 71] width 44 height 8
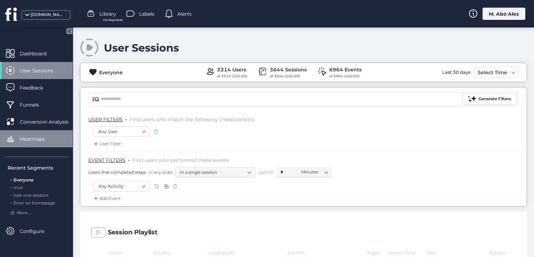
click at [59, 144] on div "Heatmaps" at bounding box center [36, 138] width 73 height 17
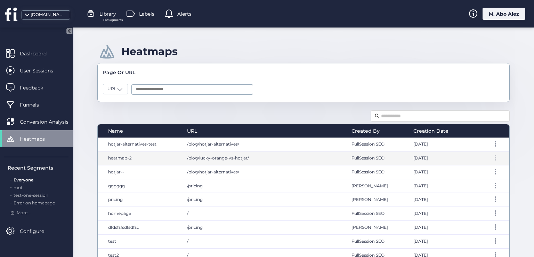
click at [492, 156] on div at bounding box center [495, 158] width 7 height 6
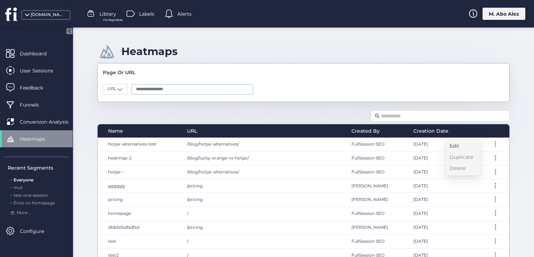
click at [464, 149] on div "Edit" at bounding box center [462, 146] width 24 height 8
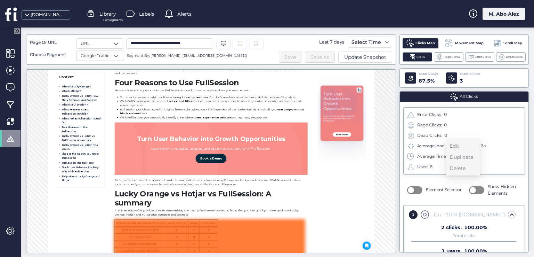
scroll to position [7142, 0]
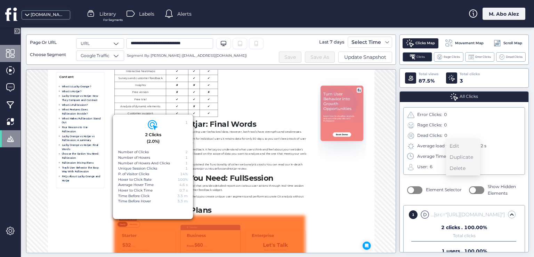
click at [10, 56] on span at bounding box center [10, 53] width 9 height 9
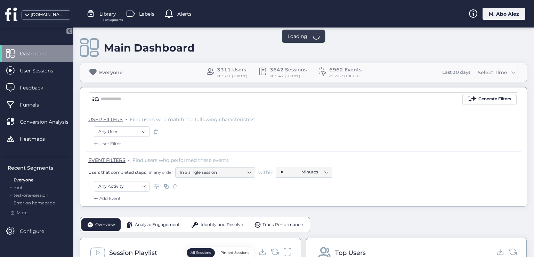
scroll to position [224, 0]
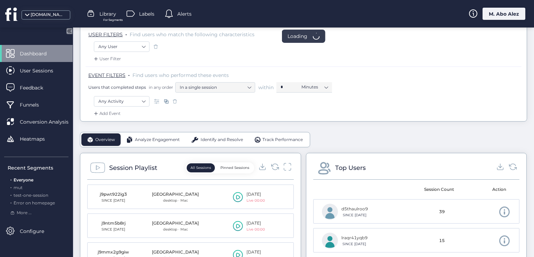
click at [160, 143] on div "Analyze Engagement" at bounding box center [153, 139] width 65 height 13
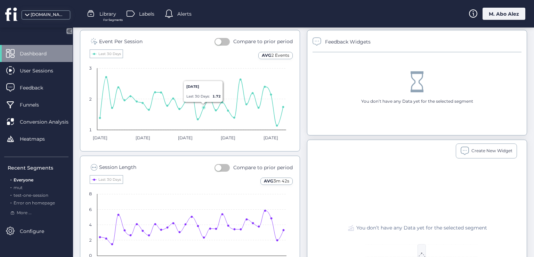
scroll to position [329, 0]
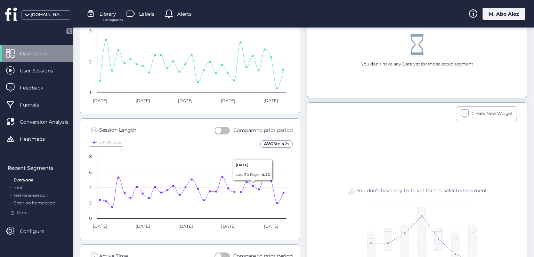
click at [223, 131] on button "button" at bounding box center [222, 131] width 15 height 8
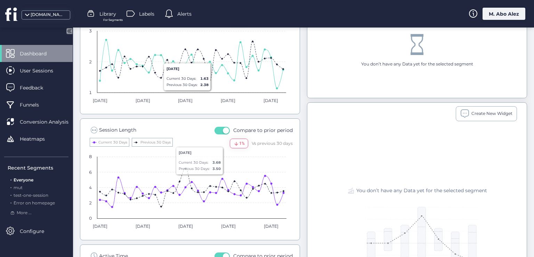
click at [225, 124] on div "Session Length Compare to prior period 1% Vs previous 30 days Created with High…" at bounding box center [190, 179] width 220 height 122
click at [223, 128] on span "button" at bounding box center [226, 130] width 6 height 6
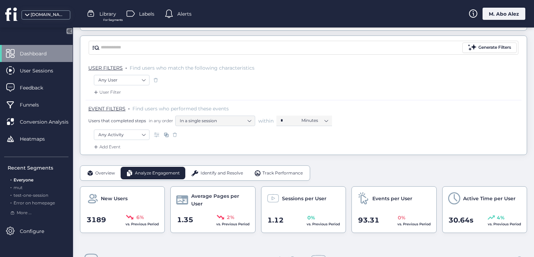
scroll to position [51, 0]
click at [109, 173] on span "Overview" at bounding box center [105, 173] width 20 height 7
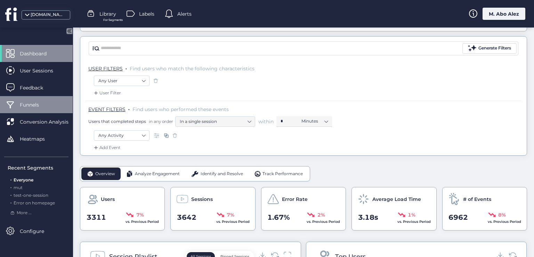
click at [41, 101] on span "Funnels" at bounding box center [35, 105] width 30 height 8
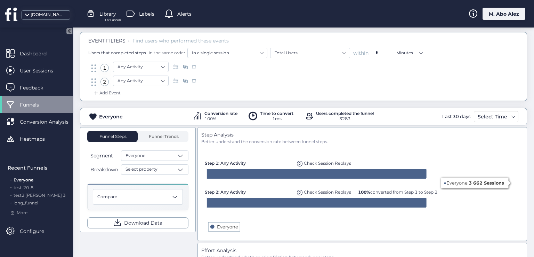
scroll to position [70, 0]
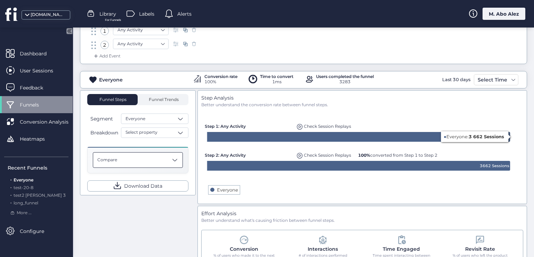
click at [162, 159] on div "Compare" at bounding box center [138, 160] width 90 height 16
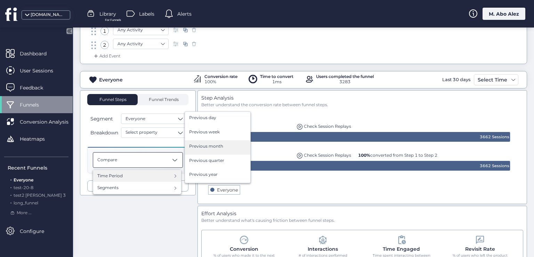
click at [215, 144] on span "Previous month" at bounding box center [206, 146] width 34 height 7
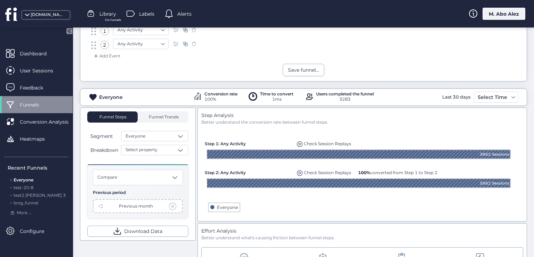
click at [172, 205] on span at bounding box center [173, 206] width 8 height 8
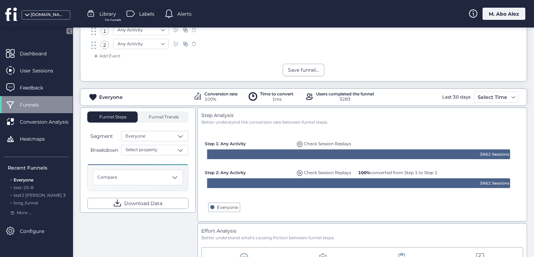
drag, startPoint x: 91, startPoint y: 148, endPoint x: 97, endPoint y: 148, distance: 5.6
click at [97, 148] on span "Breakdown" at bounding box center [104, 150] width 28 height 8
click at [141, 146] on span "Select property" at bounding box center [142, 149] width 32 height 7
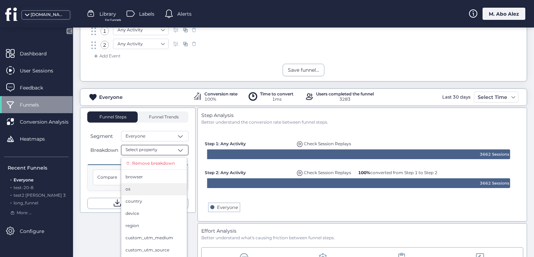
click at [139, 186] on div "os" at bounding box center [154, 189] width 57 height 7
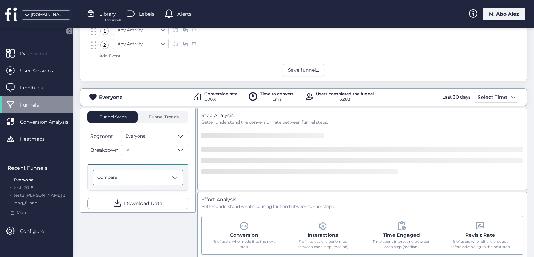
click at [133, 176] on div "Compare" at bounding box center [138, 177] width 90 height 16
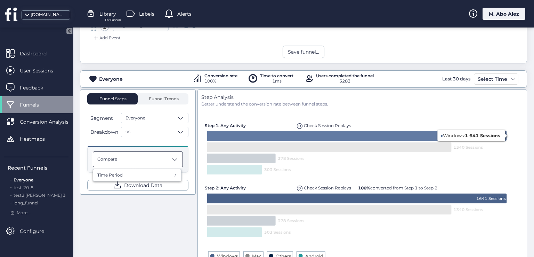
scroll to position [104, 0]
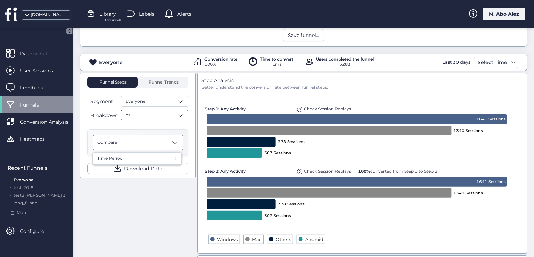
click at [146, 112] on div "os" at bounding box center [154, 115] width 67 height 10
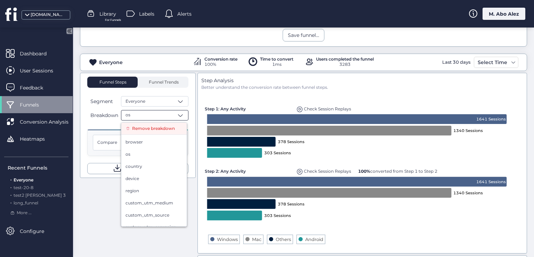
click at [143, 129] on span "Remove breakdown" at bounding box center [153, 128] width 43 height 7
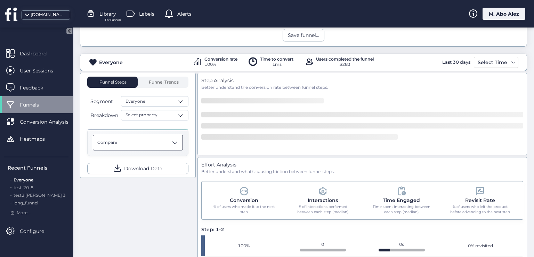
click at [148, 145] on div "Compare" at bounding box center [138, 143] width 90 height 16
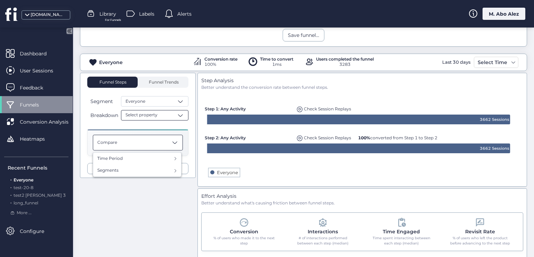
click at [145, 114] on span "Select property" at bounding box center [142, 115] width 32 height 7
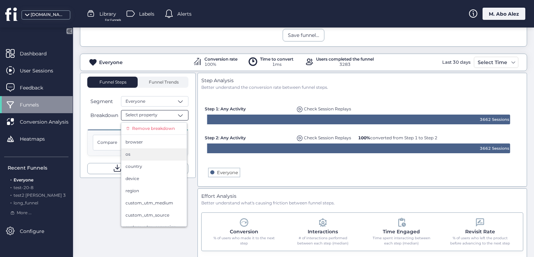
click at [138, 151] on div "os" at bounding box center [154, 154] width 57 height 7
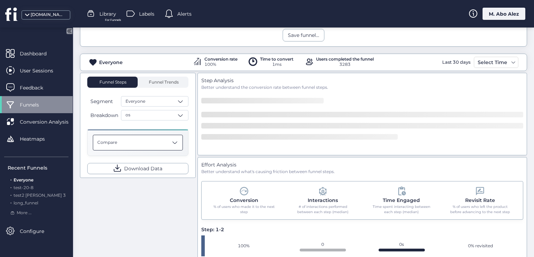
drag, startPoint x: 128, startPoint y: 141, endPoint x: 126, endPoint y: 165, distance: 24.4
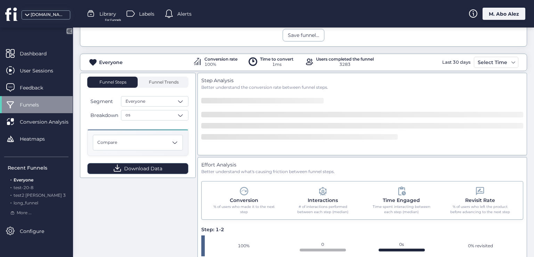
click at [128, 141] on div "Compare" at bounding box center [138, 143] width 90 height 16
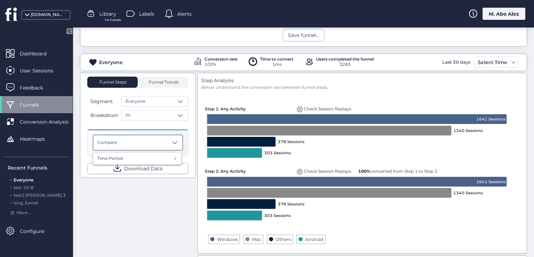
drag, startPoint x: 94, startPoint y: 114, endPoint x: 114, endPoint y: 117, distance: 20.8
click at [114, 117] on span "Breakdown" at bounding box center [104, 115] width 28 height 8
click at [140, 140] on div "Compare" at bounding box center [138, 143] width 90 height 16
click at [164, 113] on div "os" at bounding box center [154, 115] width 67 height 10
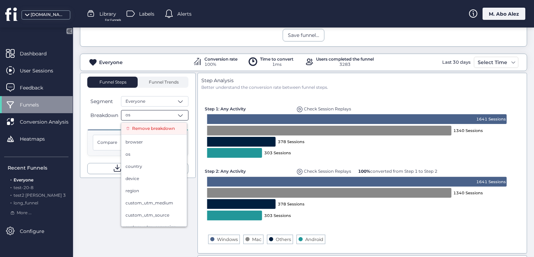
click at [160, 126] on span "Remove breakdown" at bounding box center [153, 128] width 43 height 7
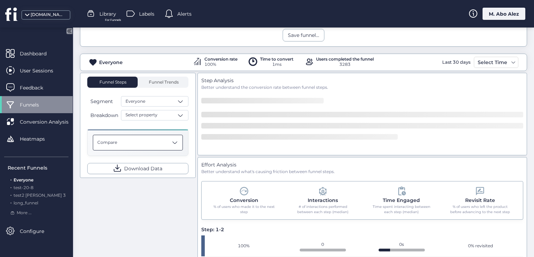
click at [147, 138] on div "Compare" at bounding box center [138, 143] width 90 height 16
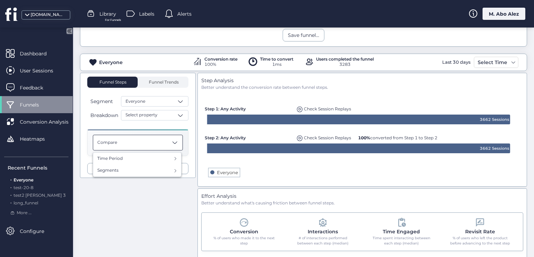
click at [95, 199] on div "Funnel Steps Funnel Trends Segment Everyone Breakdown Select property Compare T…" at bounding box center [303, 182] width 447 height 218
click at [104, 141] on span "Compare" at bounding box center [107, 142] width 20 height 7
click at [117, 188] on div "Funnel Steps Funnel Trends Segment Everyone Breakdown Select property Compare T…" at bounding box center [303, 182] width 447 height 218
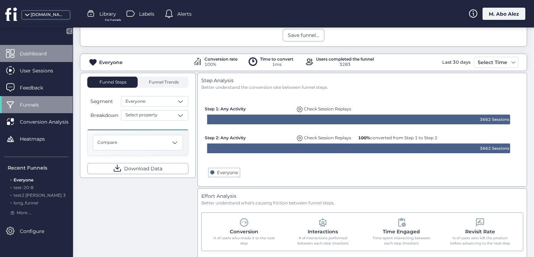
click at [42, 52] on span "Dashboard" at bounding box center [38, 54] width 37 height 8
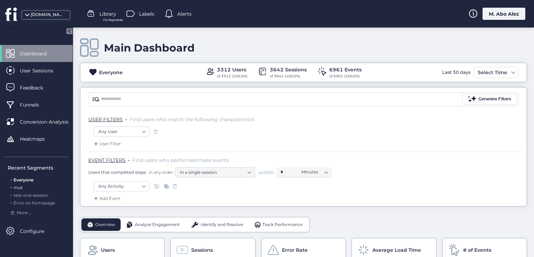
click at [18, 187] on span "mut" at bounding box center [18, 187] width 9 height 5
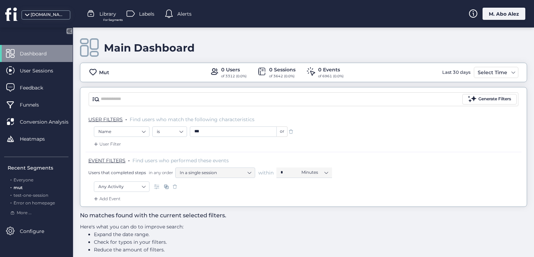
drag, startPoint x: 109, startPoint y: 71, endPoint x: 95, endPoint y: 71, distance: 14.6
click at [95, 71] on div "Mut 0 Users of 3312 (0.0%) 0 Sessions of 3642 (0.0%) 0 Events of 6961 (0.0%) La…" at bounding box center [303, 72] width 447 height 13
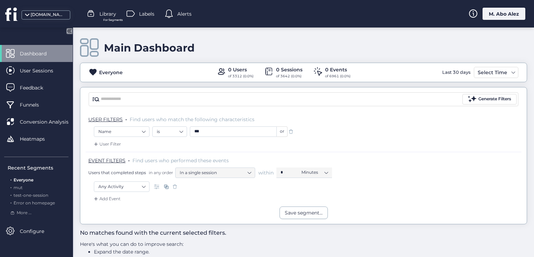
drag, startPoint x: 129, startPoint y: 72, endPoint x: 95, endPoint y: 72, distance: 33.4
click at [95, 72] on div "Everyone 0 Users of 3312 (0.0%) 0 Sessions of 3642 (0.0%) 0 Events of 6961 (0.0…" at bounding box center [303, 72] width 447 height 13
drag, startPoint x: 222, startPoint y: 66, endPoint x: 253, endPoint y: 72, distance: 31.5
click at [253, 72] on div "0 Users of 3312 (0.0%) 0 Sessions of 3642 (0.0%) 0 Events of 6961 (0.0%)" at bounding box center [284, 72] width 134 height 13
drag, startPoint x: 271, startPoint y: 69, endPoint x: 303, endPoint y: 71, distance: 32.0
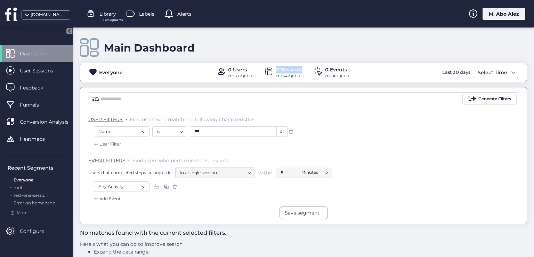
click at [303, 71] on div "0 Users of 3312 (0.0%) 0 Sessions of 3642 (0.0%) 0 Events of 6961 (0.0%)" at bounding box center [284, 72] width 134 height 13
drag, startPoint x: 220, startPoint y: 69, endPoint x: 245, endPoint y: 70, distance: 25.4
click at [245, 70] on div "0 Users of 3312 (0.0%)" at bounding box center [235, 72] width 37 height 13
click at [17, 186] on span "mut" at bounding box center [18, 187] width 9 height 5
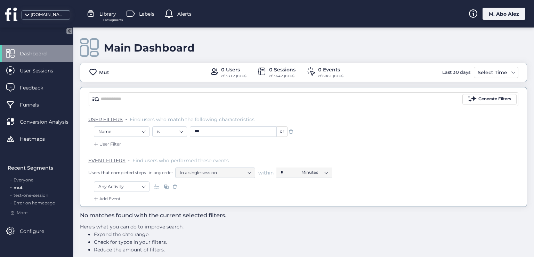
drag, startPoint x: 111, startPoint y: 75, endPoint x: 134, endPoint y: 12, distance: 67.6
click at [98, 73] on div "Mut" at bounding box center [101, 72] width 24 height 9
click at [386, 225] on div "No matches found with the current selected filters. Here's what you can do to i…" at bounding box center [303, 232] width 447 height 51
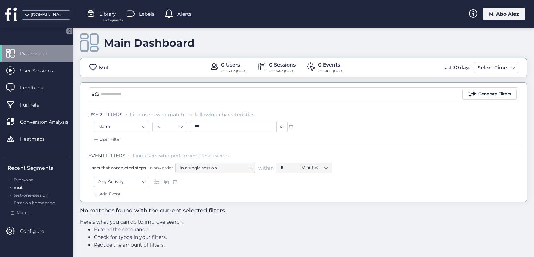
scroll to position [8, 0]
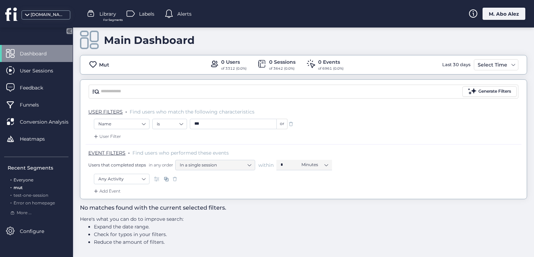
click at [29, 178] on span "Everyone" at bounding box center [24, 179] width 20 height 5
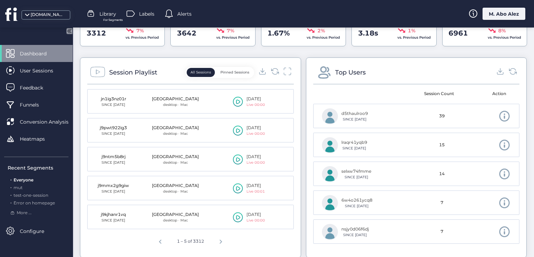
scroll to position [182, 0]
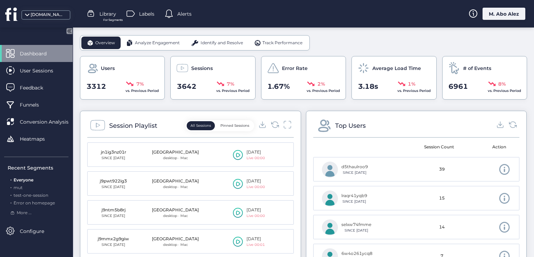
click at [150, 45] on span "Analyze Engagement" at bounding box center [157, 43] width 45 height 7
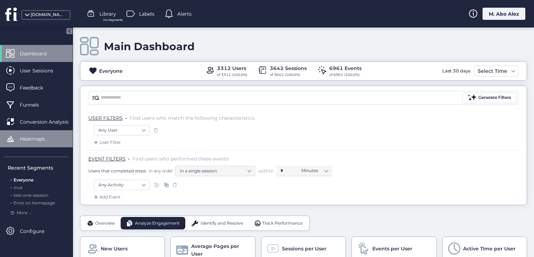
scroll to position [0, 0]
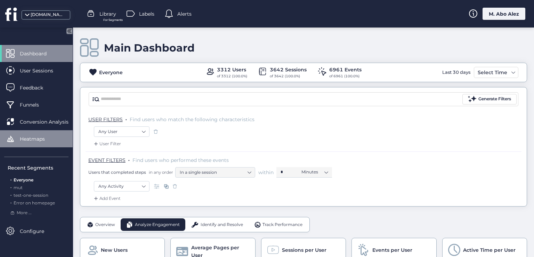
click at [46, 139] on span "Heatmaps" at bounding box center [37, 139] width 35 height 8
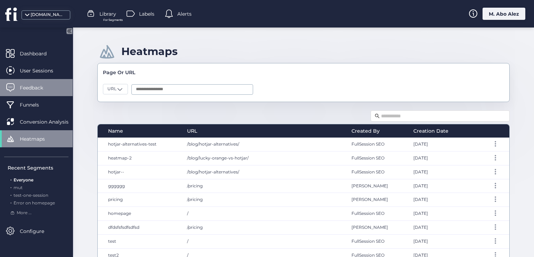
click at [59, 90] on div "Feedback" at bounding box center [36, 87] width 73 height 17
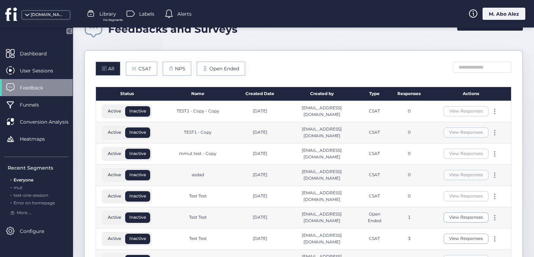
scroll to position [35, 0]
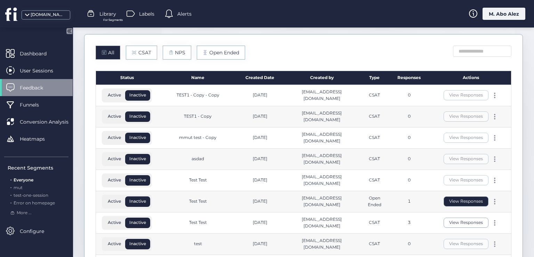
click at [464, 199] on button "View Responses" at bounding box center [466, 201] width 45 height 10
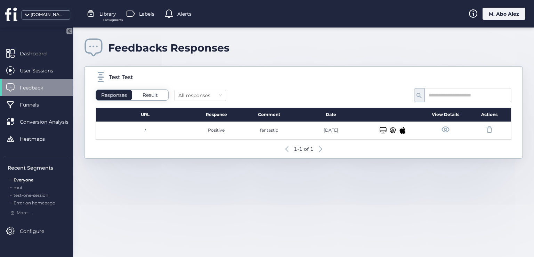
click at [509, 12] on div "M. Abo Alez" at bounding box center [504, 14] width 43 height 12
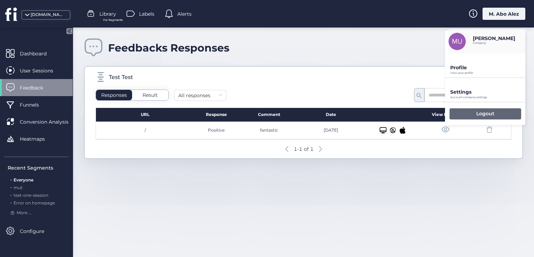
click at [472, 111] on div "Logout" at bounding box center [486, 113] width 72 height 11
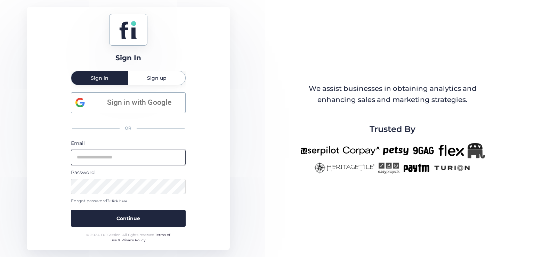
click at [151, 161] on input "email" at bounding box center [128, 157] width 115 height 15
type input "*"
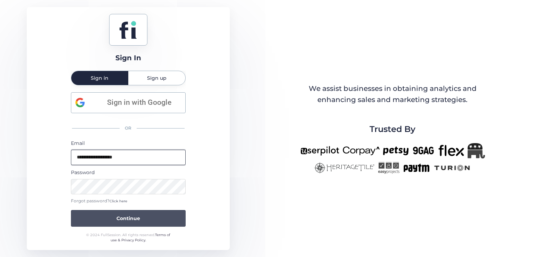
type input "**********"
click at [140, 217] on button "Continue" at bounding box center [128, 218] width 115 height 17
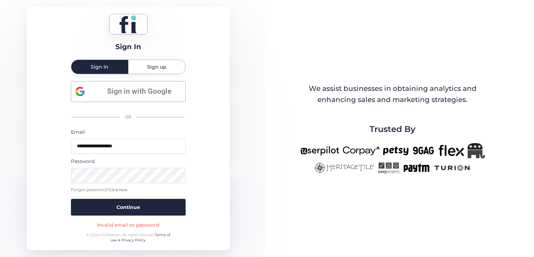
click at [126, 135] on div "Email" at bounding box center [128, 132] width 115 height 8
click at [122, 145] on input "**********" at bounding box center [128, 145] width 115 height 15
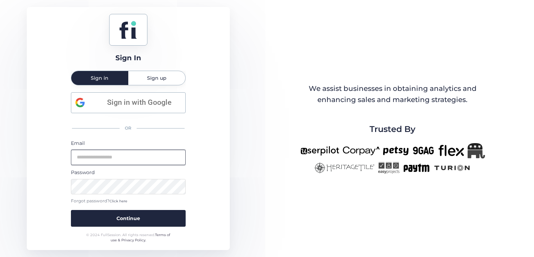
type input "**********"
click at [71, 210] on button "Continue" at bounding box center [128, 218] width 115 height 17
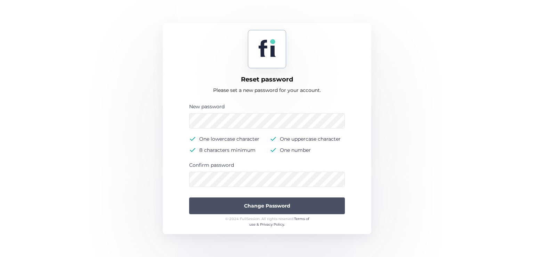
click at [270, 205] on span "Change Password" at bounding box center [267, 206] width 46 height 8
